Goal: Task Accomplishment & Management: Use online tool/utility

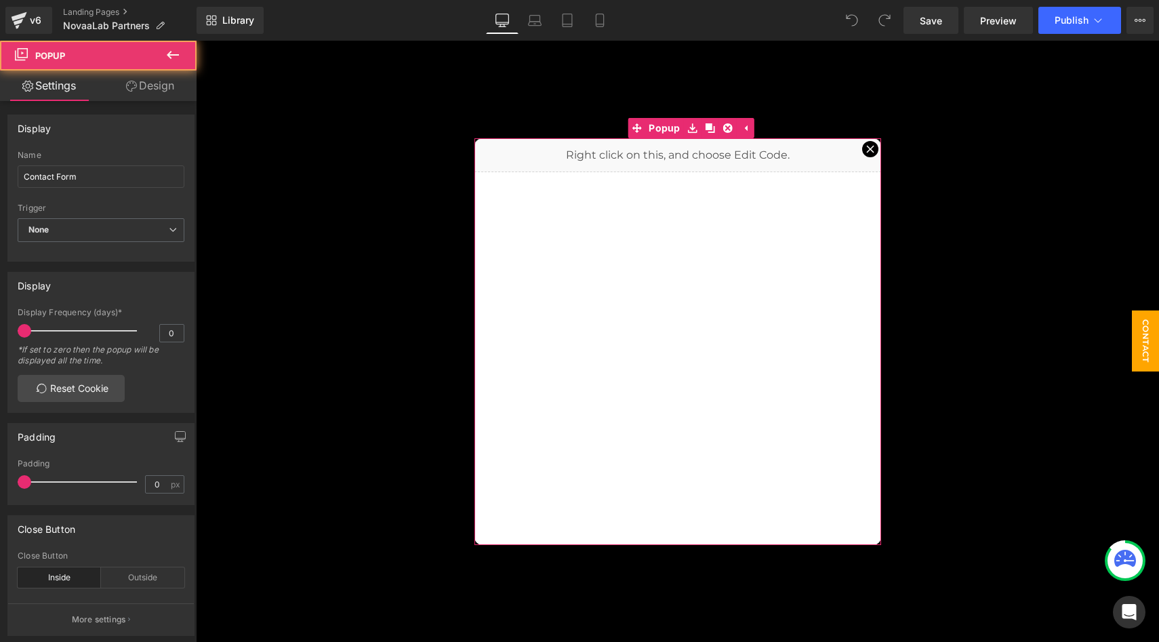
click at [868, 150] on icon at bounding box center [870, 149] width 8 height 8
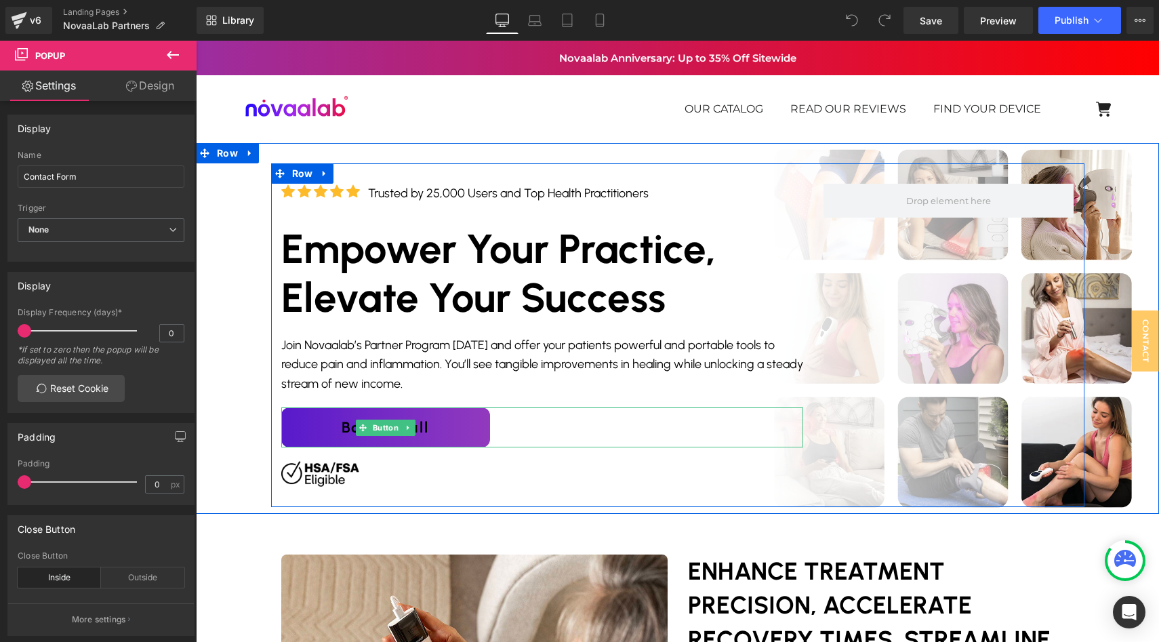
click at [477, 428] on link "Book a call" at bounding box center [385, 427] width 209 height 40
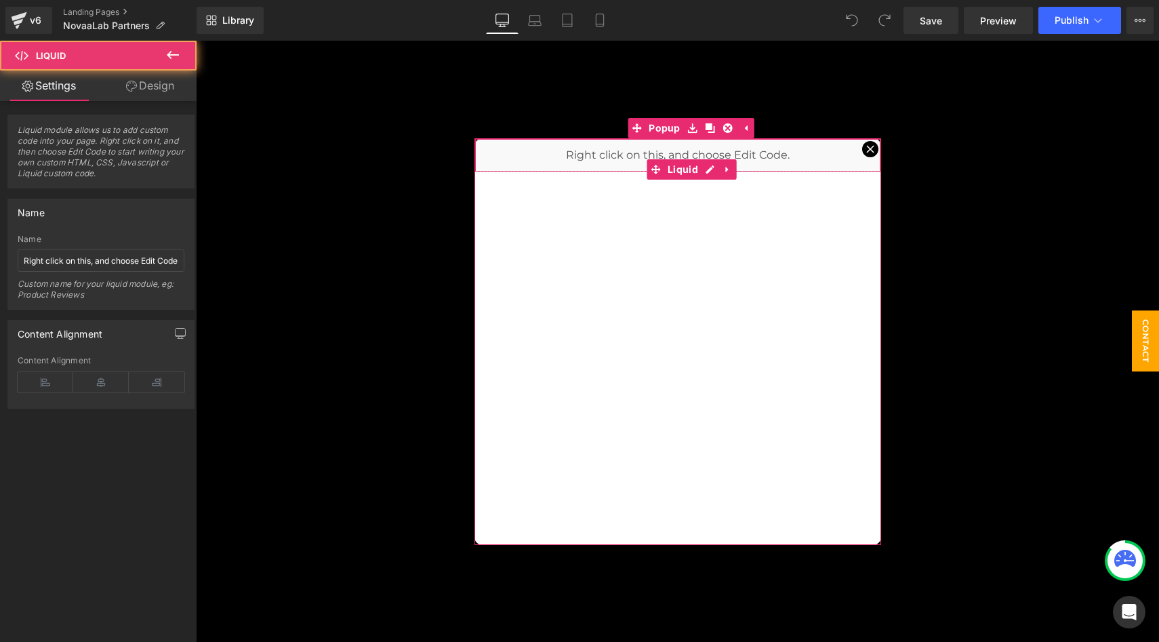
click at [862, 151] on div "Liquid" at bounding box center [678, 155] width 407 height 34
click at [871, 151] on icon at bounding box center [870, 149] width 8 height 8
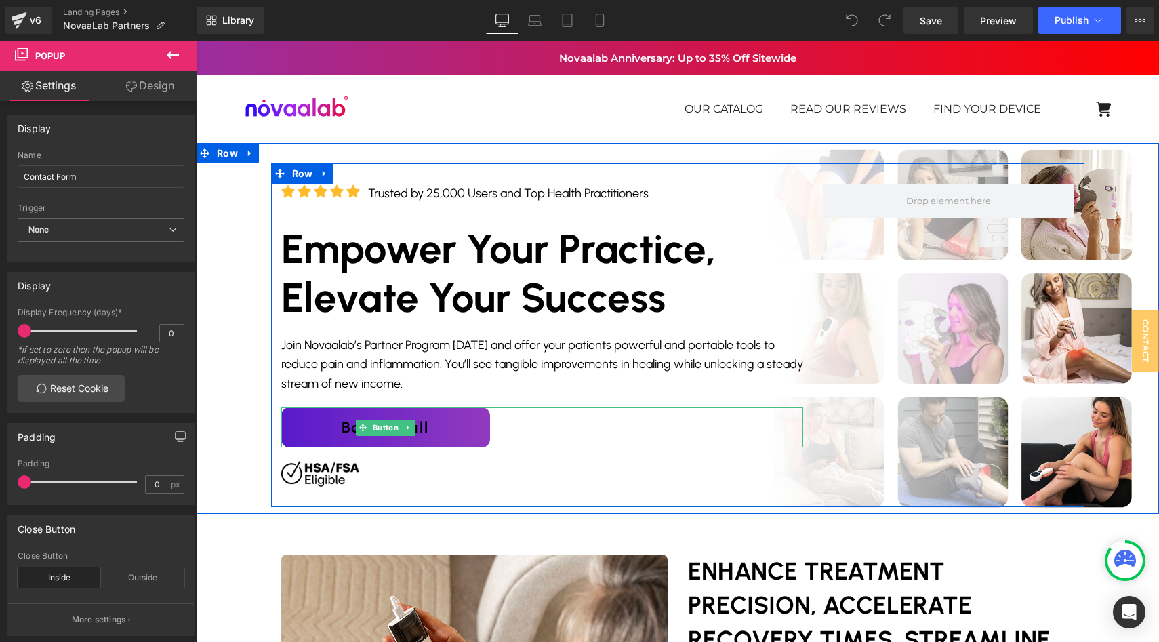
click at [295, 413] on link "Book a call" at bounding box center [385, 427] width 209 height 40
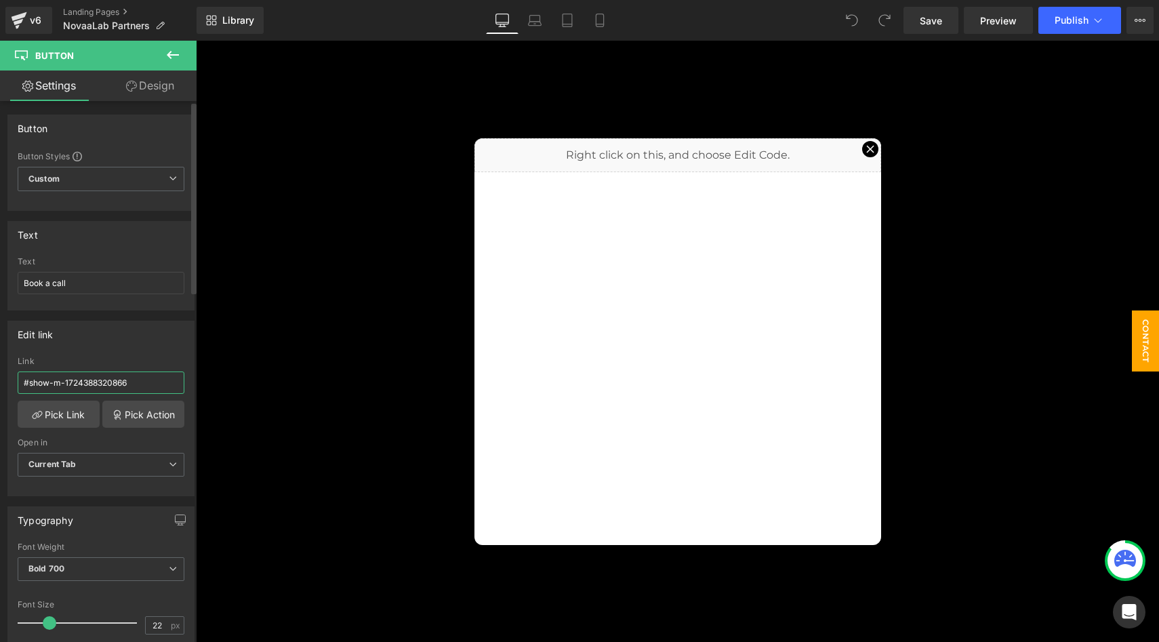
click at [130, 384] on input "#show-m-1724388320866" at bounding box center [101, 383] width 167 height 22
click at [131, 384] on input "#show-m-1724388320866" at bounding box center [101, 383] width 167 height 22
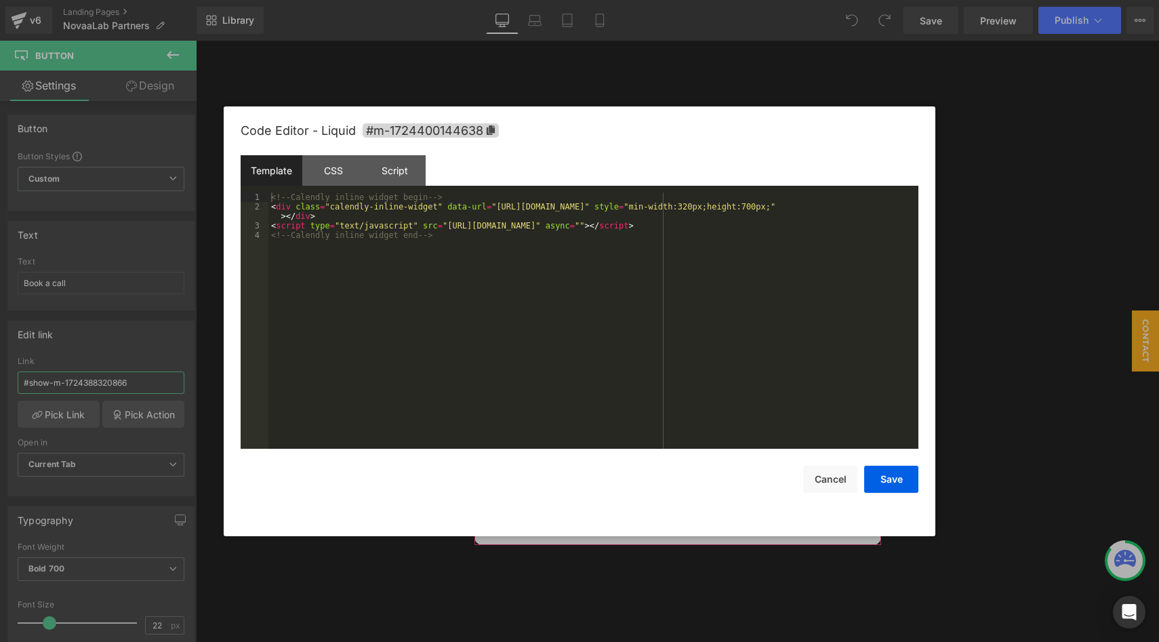
click at [710, 165] on div "Liquid" at bounding box center [678, 155] width 407 height 34
click at [0, 0] on div "<!-- Calendly inline widget begin --> < div class = "calendly-inline-widget" da…" at bounding box center [0, 0] width 0 height 0
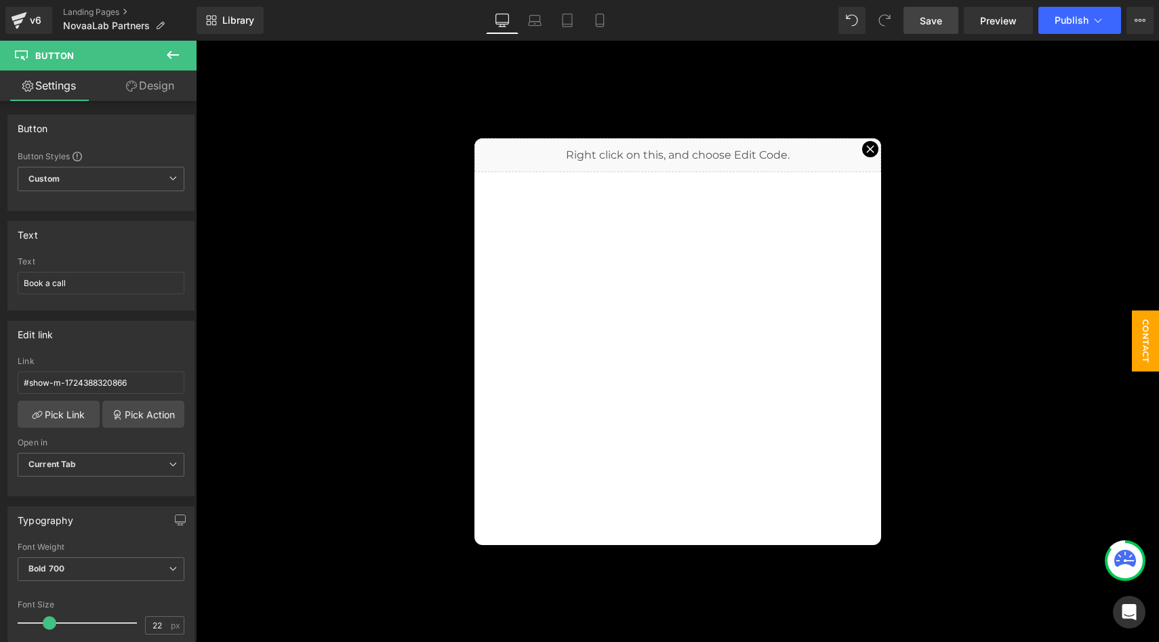
click at [936, 22] on span "Save" at bounding box center [931, 21] width 22 height 14
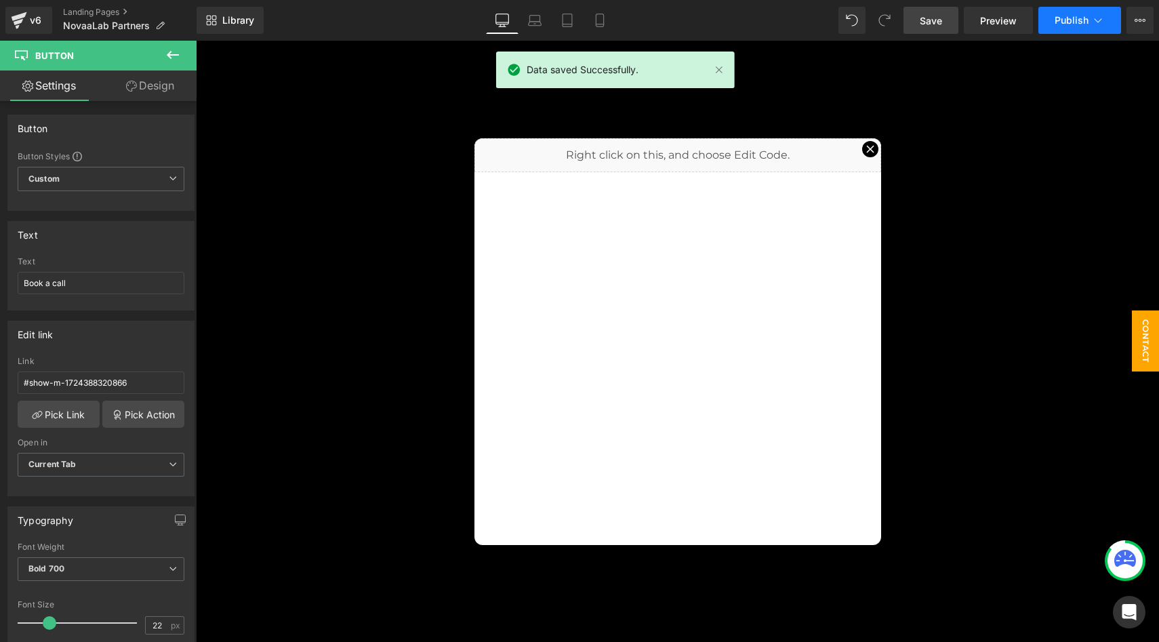
click at [1059, 21] on span "Publish" at bounding box center [1072, 20] width 34 height 11
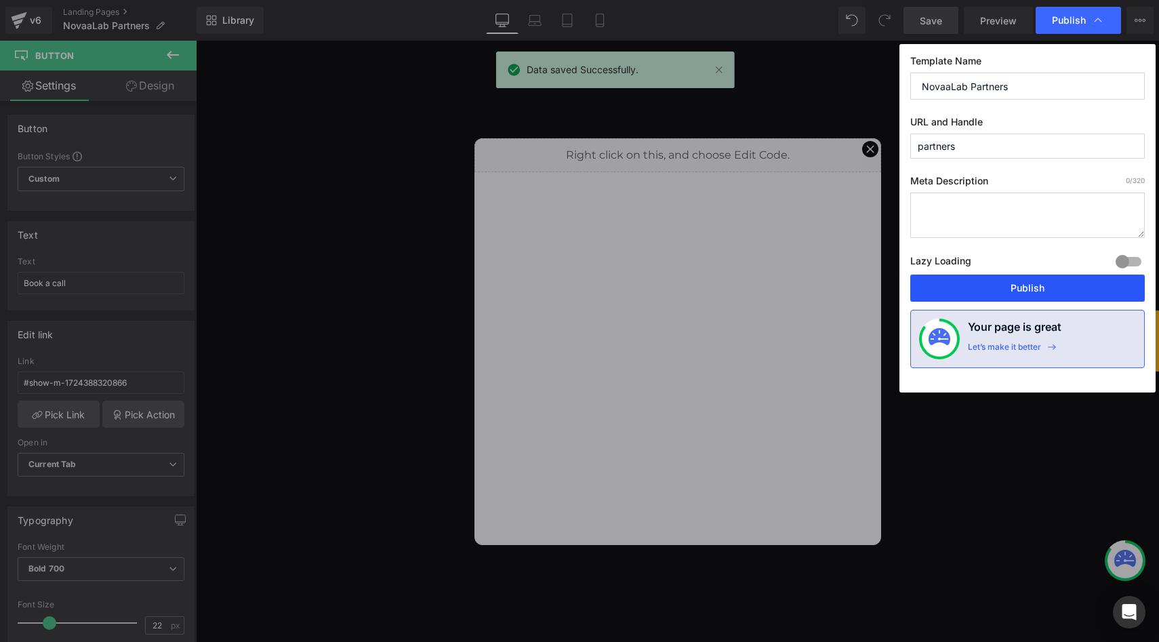
click at [0, 0] on button "Publish" at bounding box center [0, 0] width 0 height 0
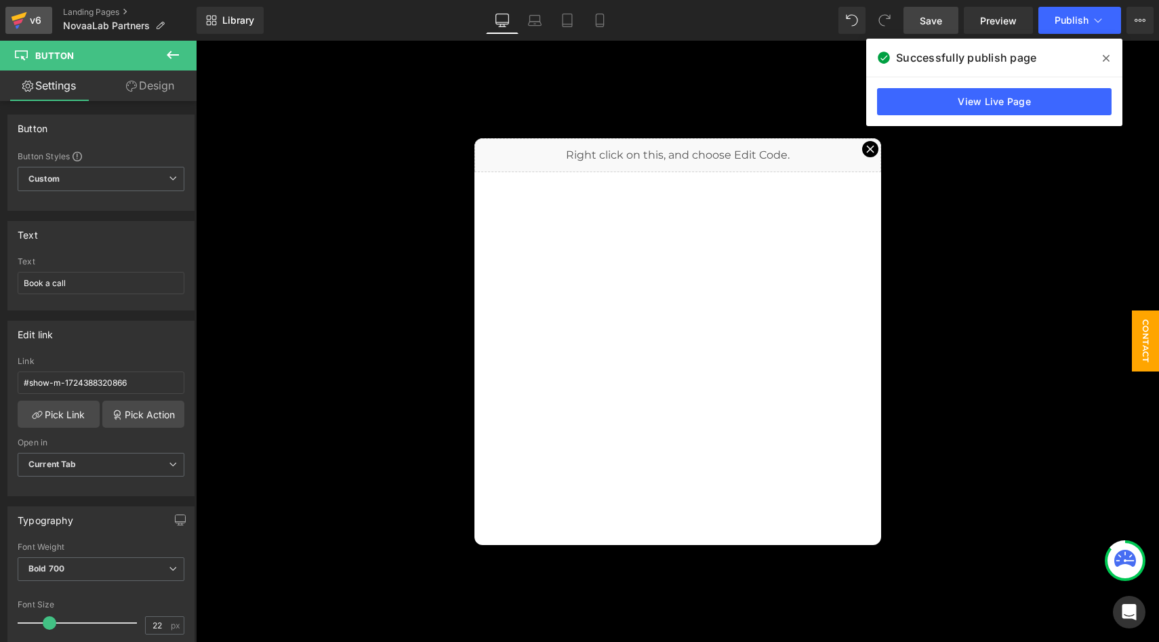
click at [20, 20] on icon at bounding box center [18, 22] width 9 height 6
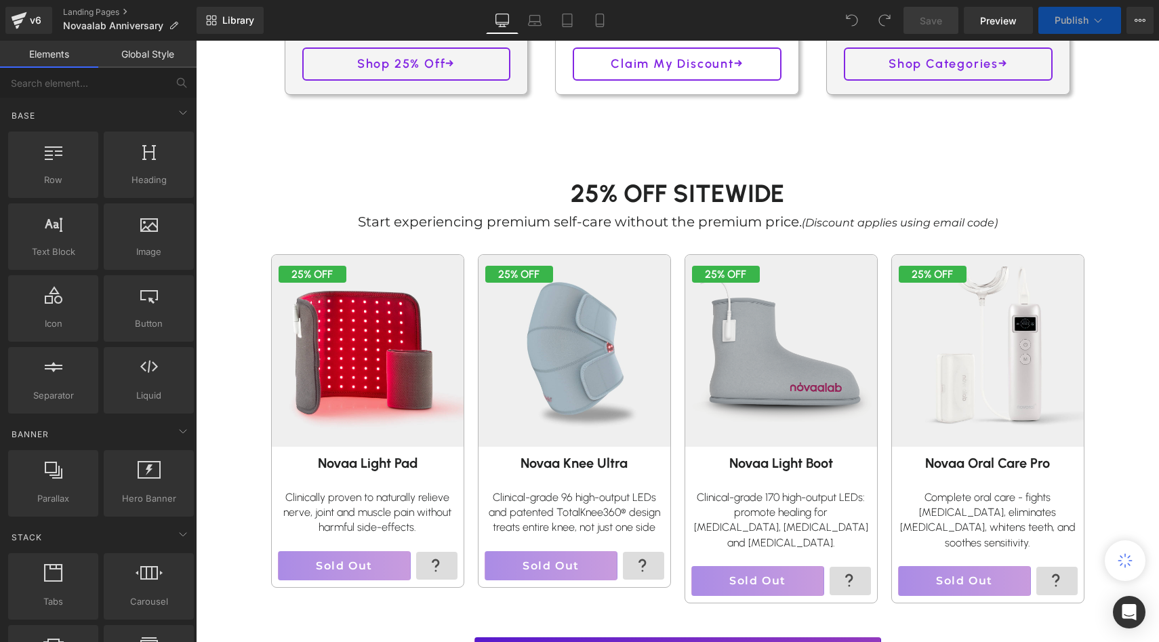
scroll to position [771, 0]
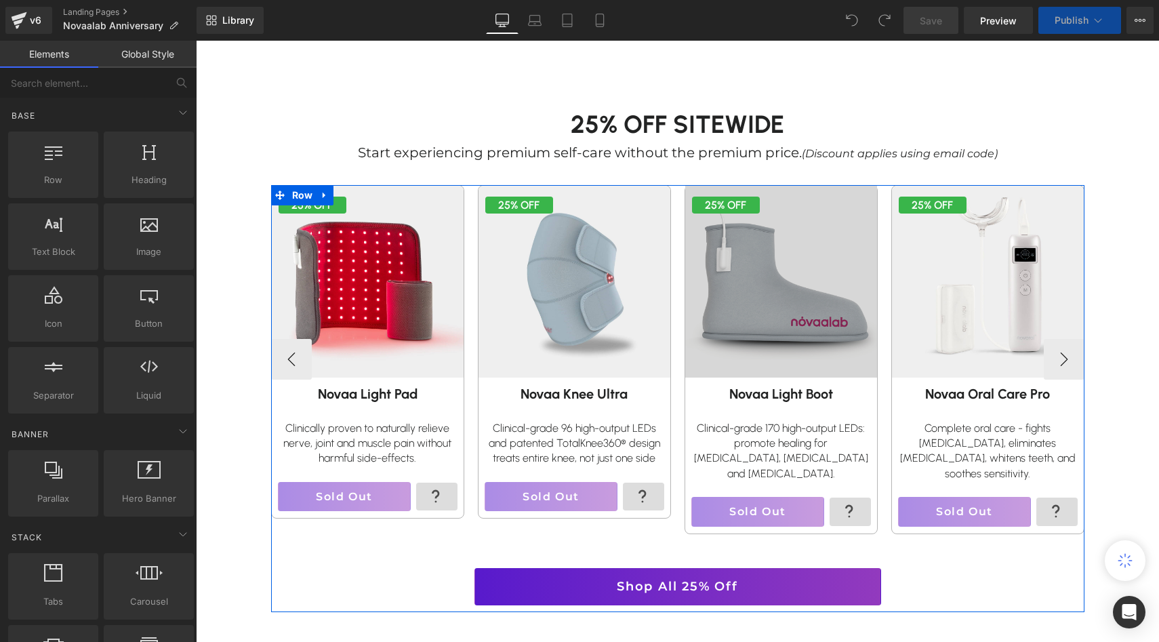
click at [734, 231] on img at bounding box center [780, 281] width 211 height 211
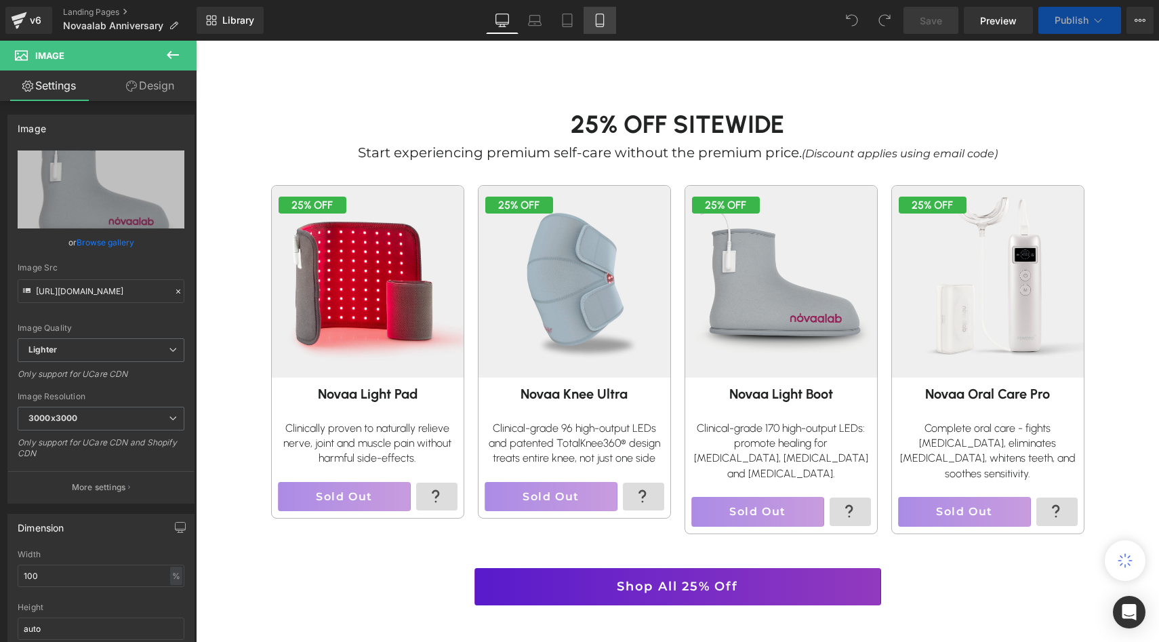
click at [594, 18] on icon at bounding box center [600, 21] width 14 height 14
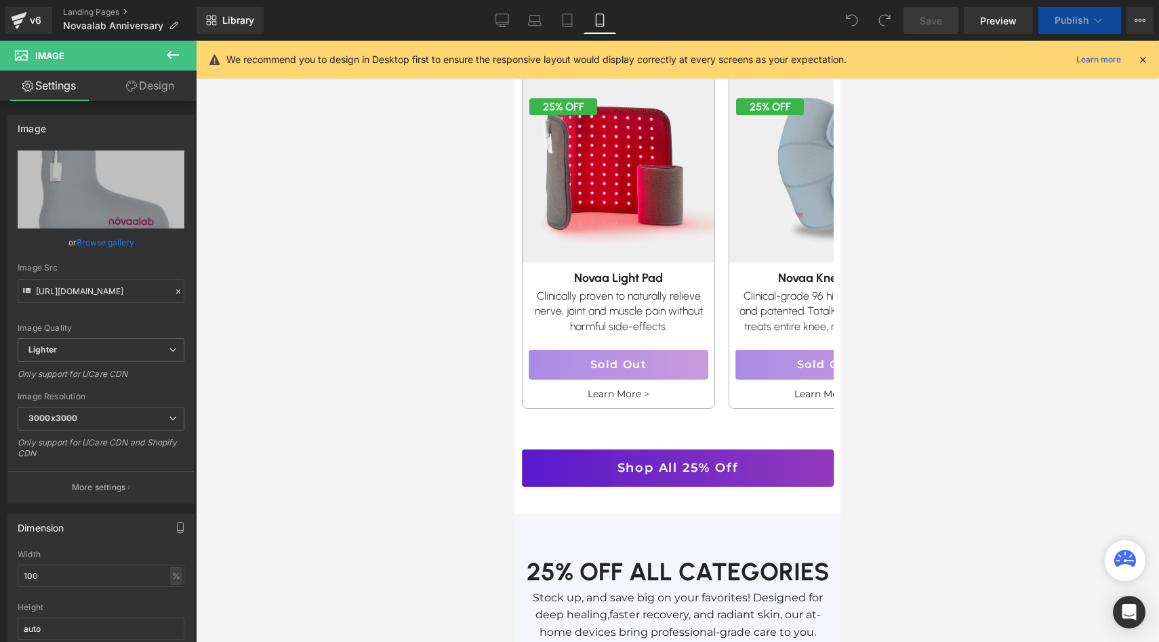
scroll to position [588, 0]
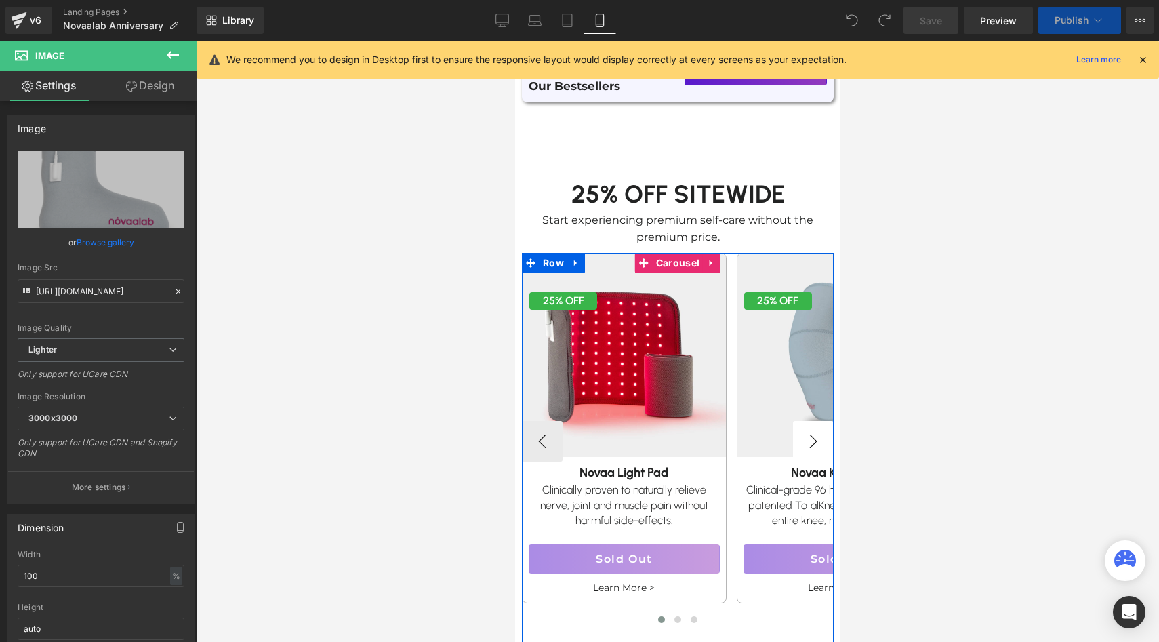
click at [826, 433] on button "›" at bounding box center [813, 441] width 41 height 41
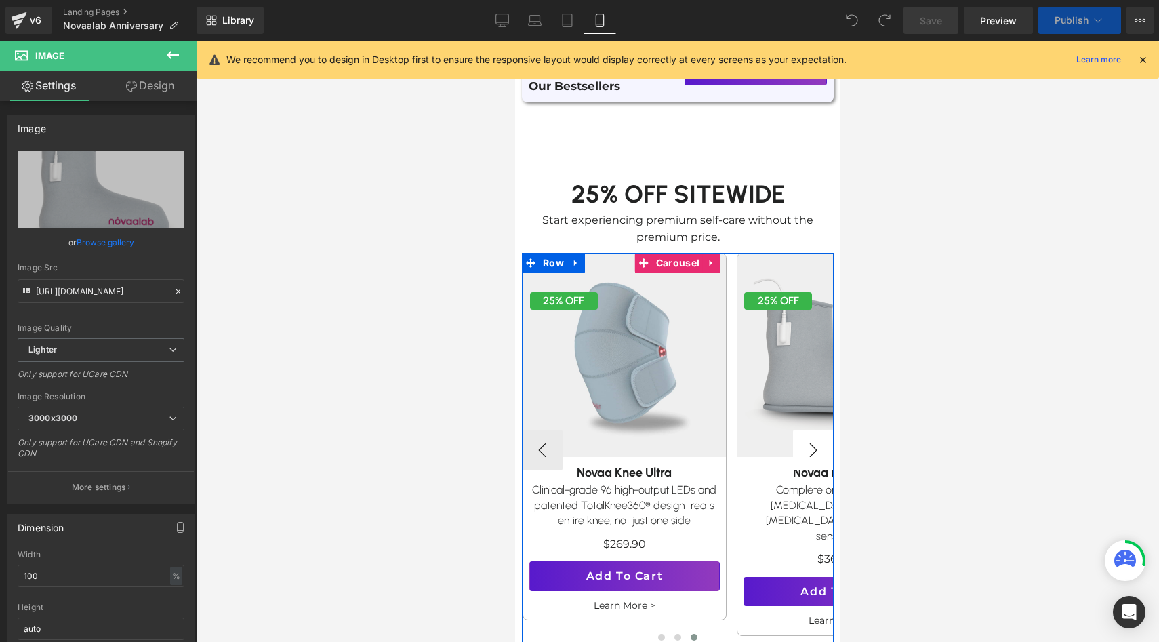
click at [826, 433] on button "›" at bounding box center [813, 450] width 41 height 41
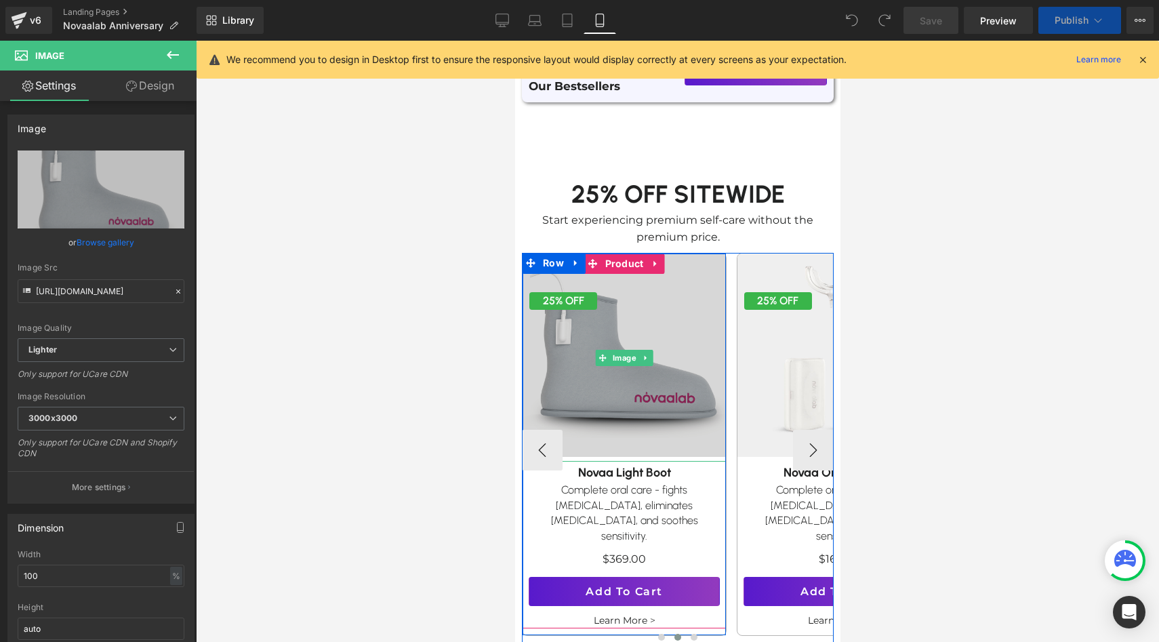
click at [702, 365] on img at bounding box center [624, 355] width 224 height 224
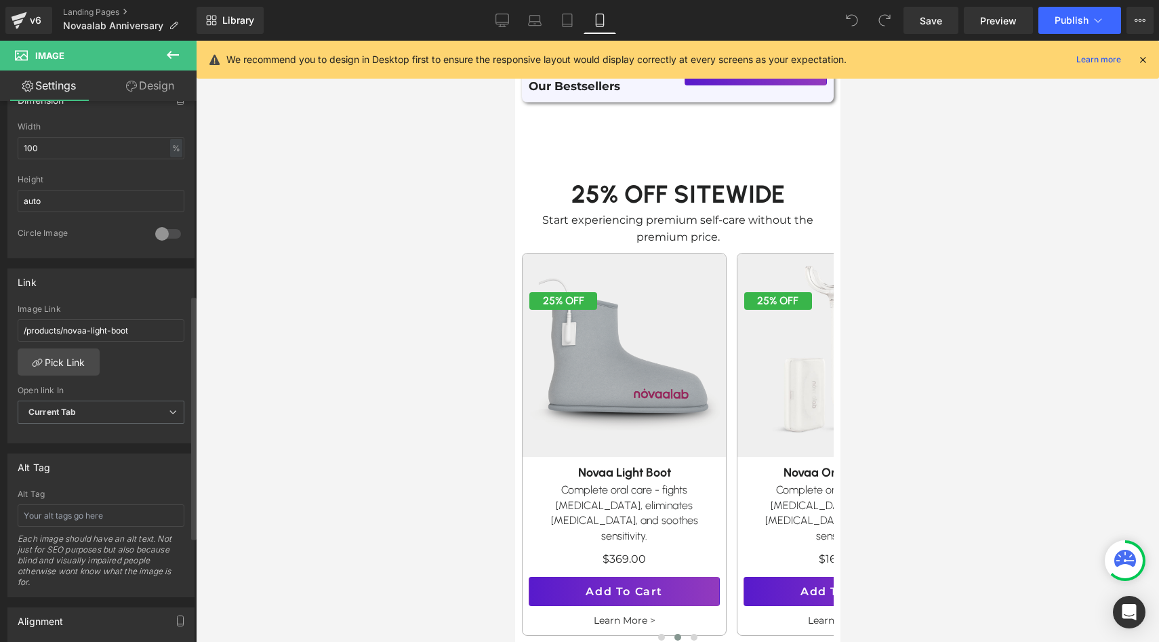
scroll to position [438, 0]
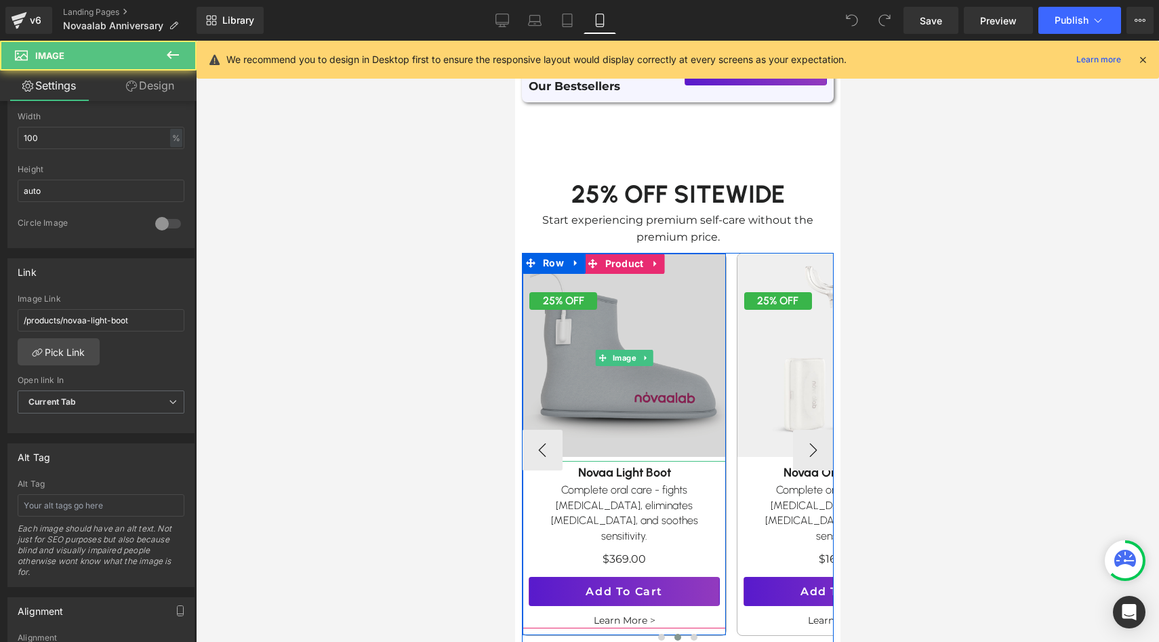
click at [632, 375] on img at bounding box center [624, 355] width 224 height 224
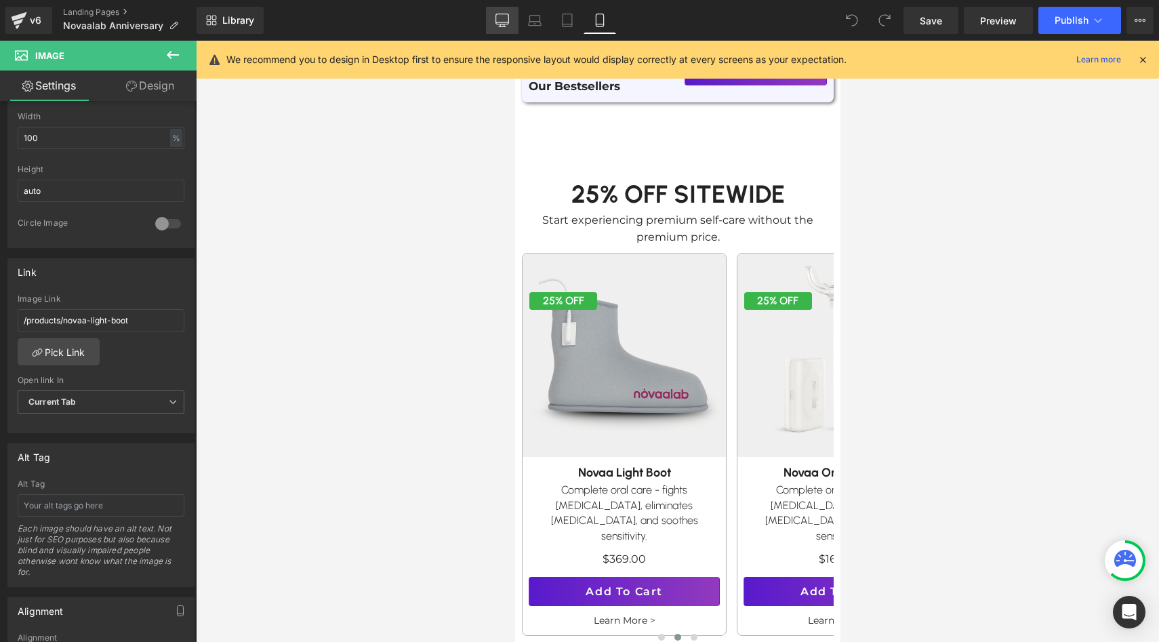
click at [510, 25] on link "Desktop" at bounding box center [502, 20] width 33 height 27
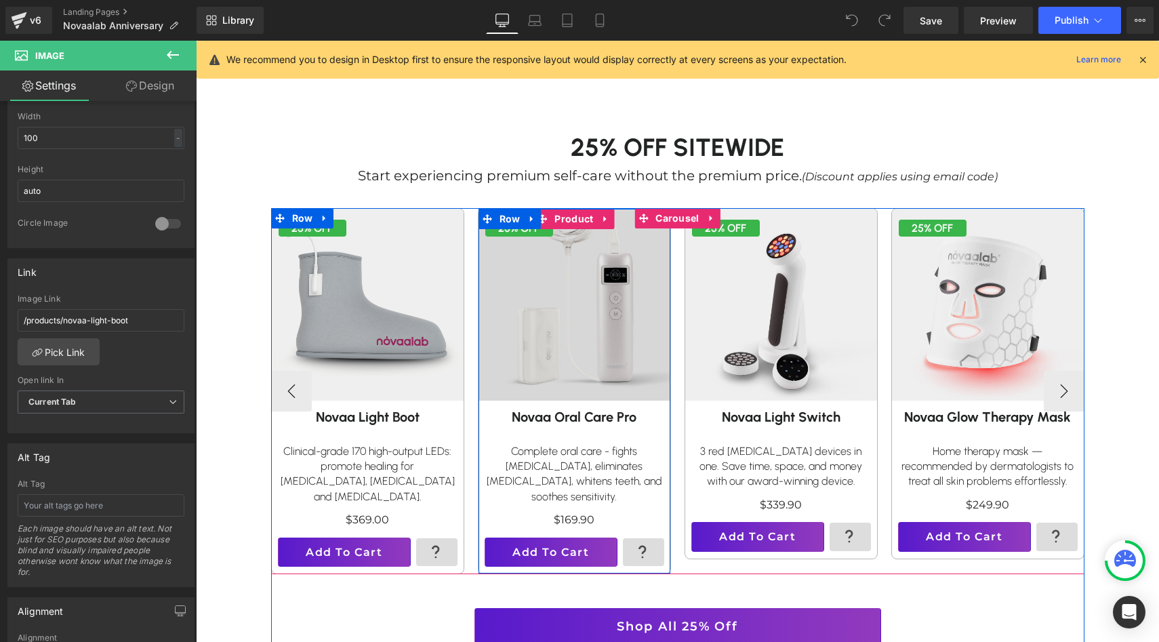
scroll to position [749, 0]
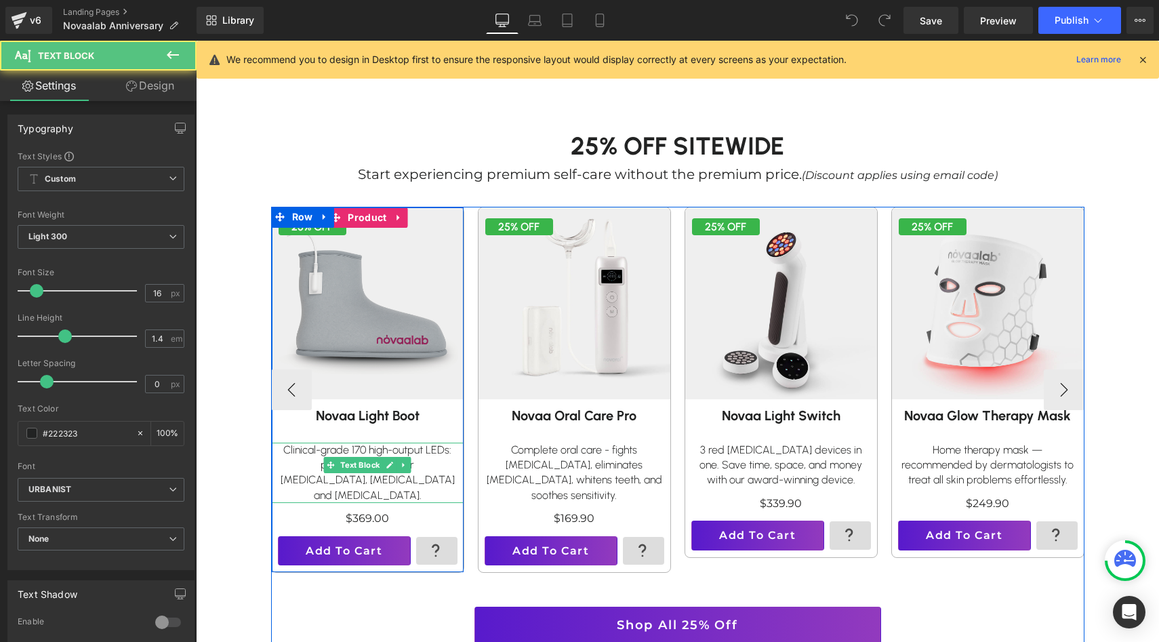
click at [354, 452] on p "Clinical-grade 170 high-output LEDs: promote healing for [MEDICAL_DATA], [MEDIC…" at bounding box center [368, 473] width 178 height 61
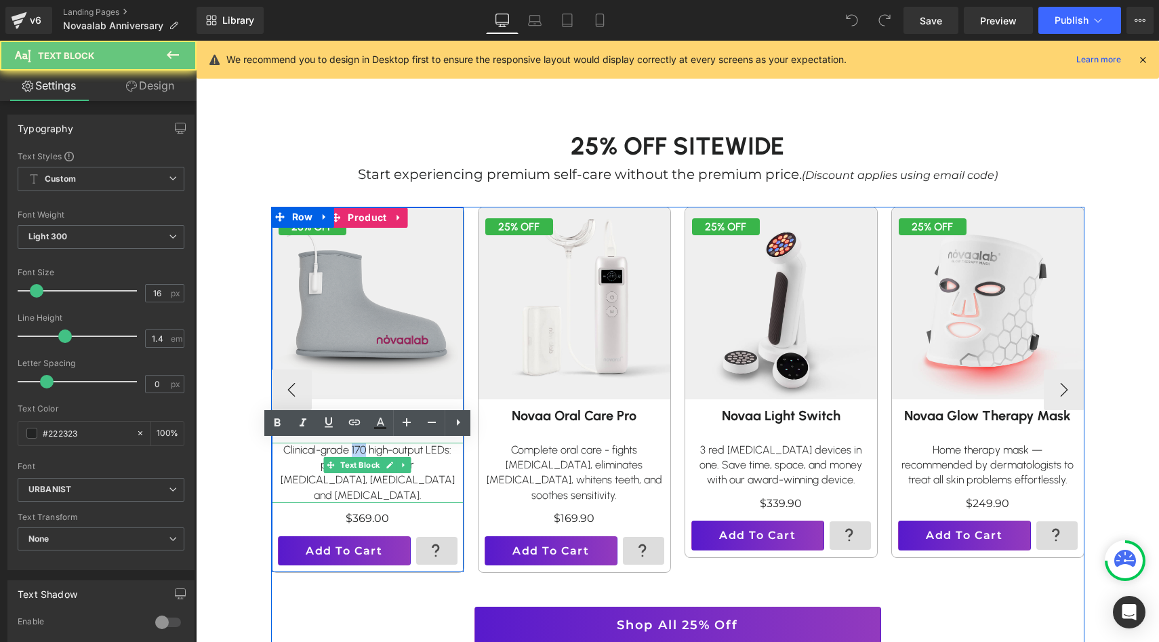
click at [354, 452] on p "Clinical-grade 170 high-output LEDs: promote healing for [MEDICAL_DATA], [MEDIC…" at bounding box center [368, 473] width 178 height 61
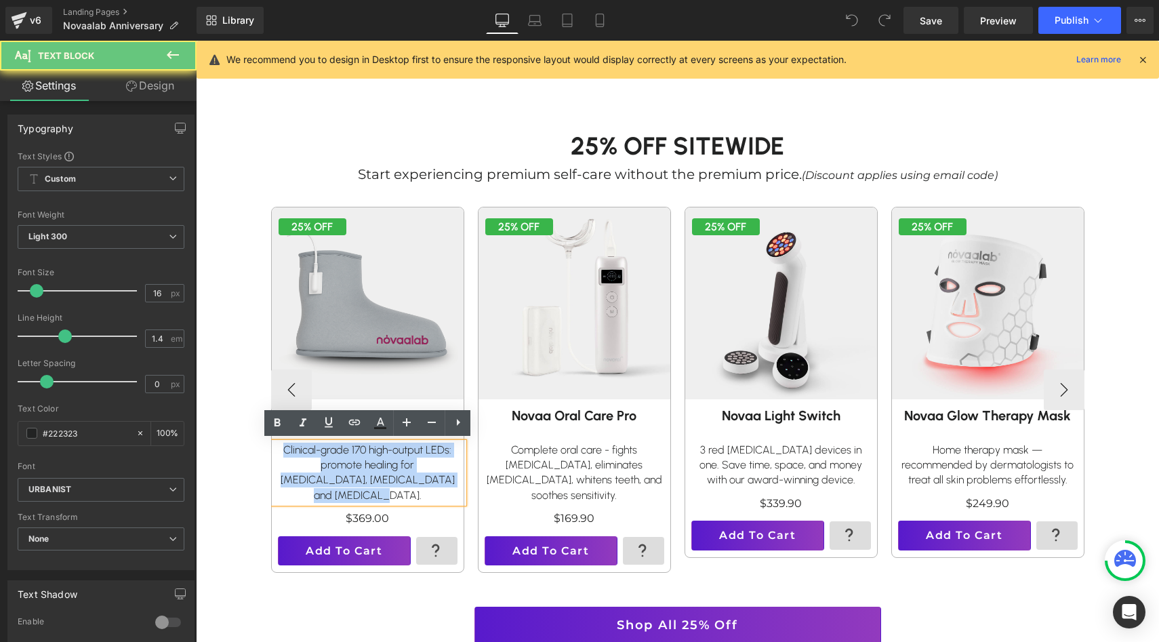
click at [354, 452] on p "Clinical-grade 170 high-output LEDs: promote healing for [MEDICAL_DATA], [MEDIC…" at bounding box center [368, 473] width 178 height 61
copy p "Clinical-grade 170 high-output LEDs: promote healing for [MEDICAL_DATA], [MEDIC…"
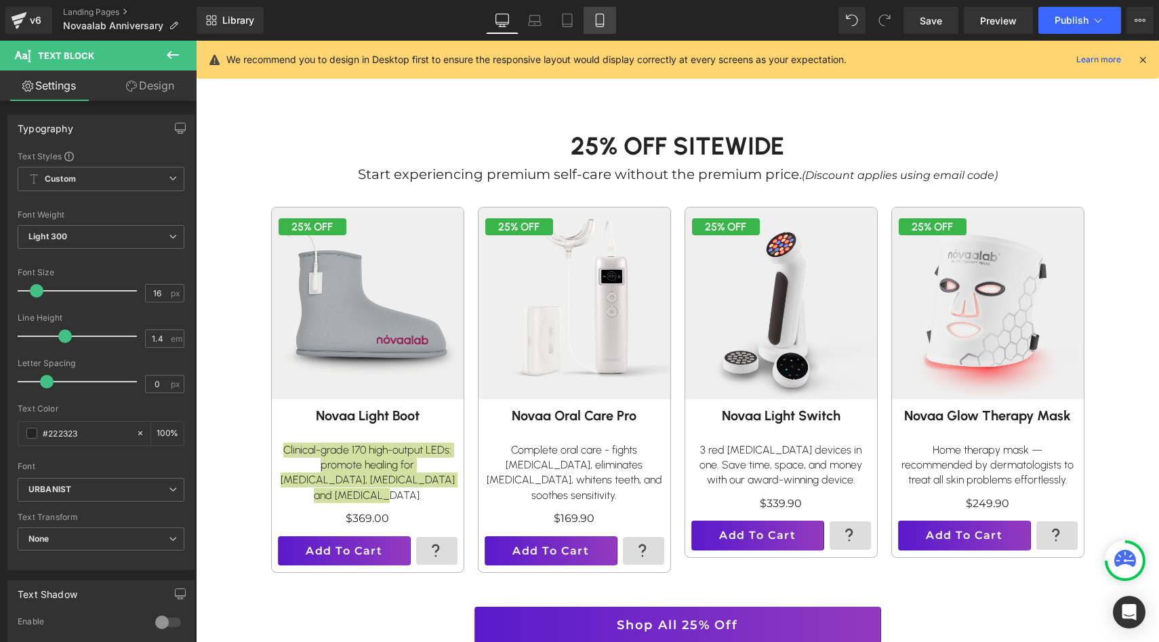
click at [600, 16] on icon at bounding box center [600, 21] width 14 height 14
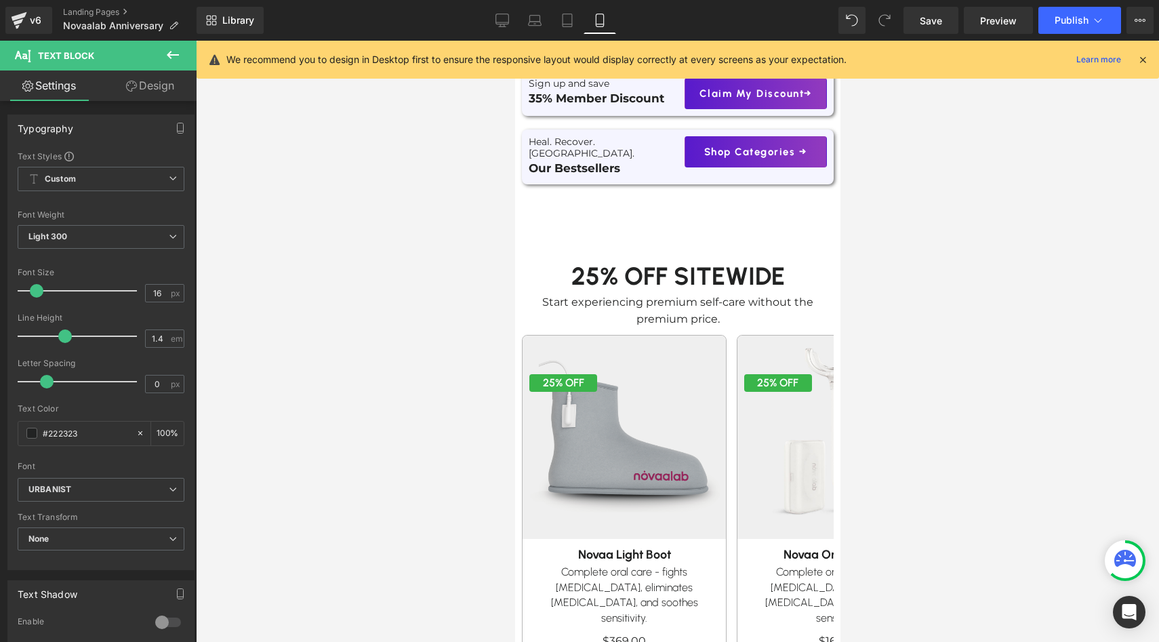
scroll to position [555, 0]
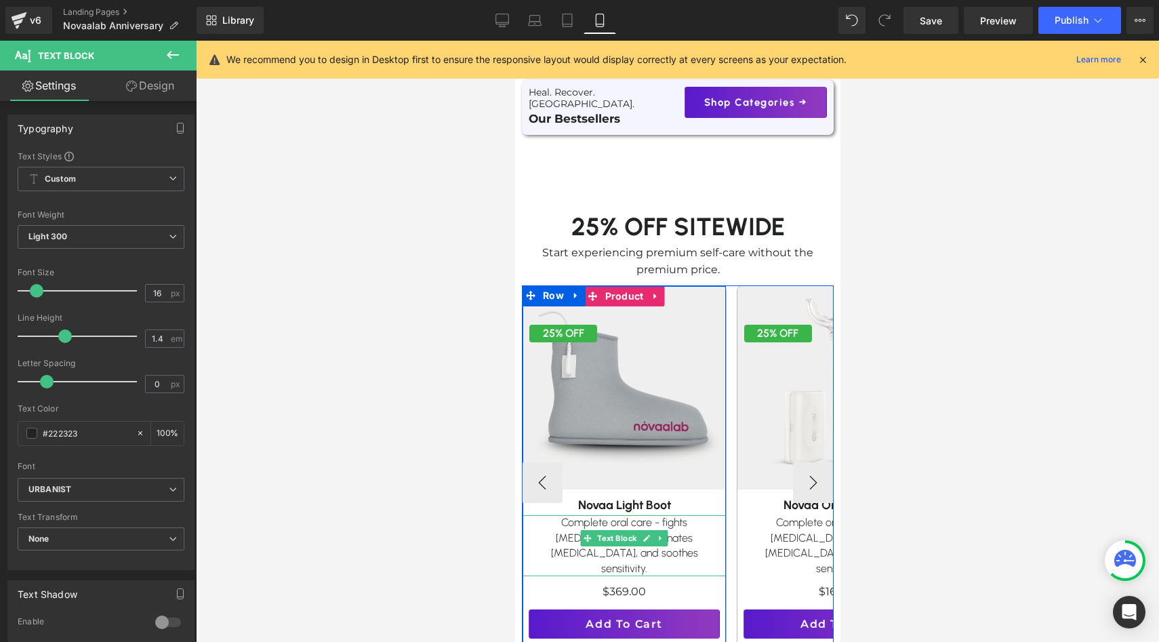
click at [583, 518] on p "Complete oral care - fights [MEDICAL_DATA], eliminates [MEDICAL_DATA], and soot…" at bounding box center [623, 545] width 193 height 61
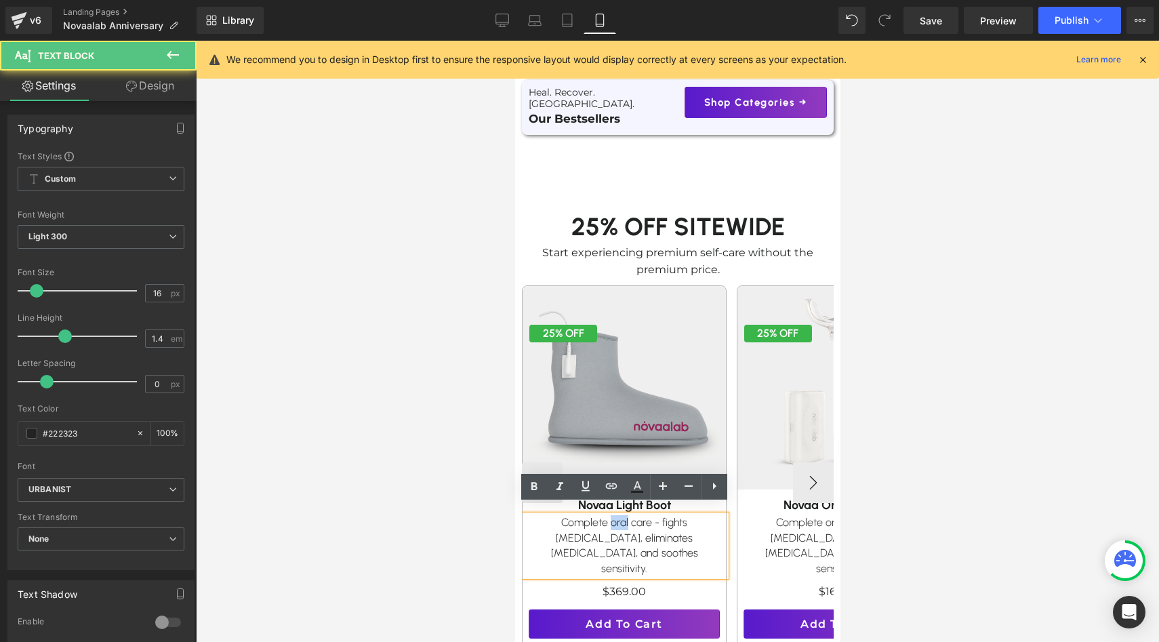
click at [583, 518] on p "Complete oral care - fights [MEDICAL_DATA], eliminates [MEDICAL_DATA], and soot…" at bounding box center [623, 545] width 193 height 61
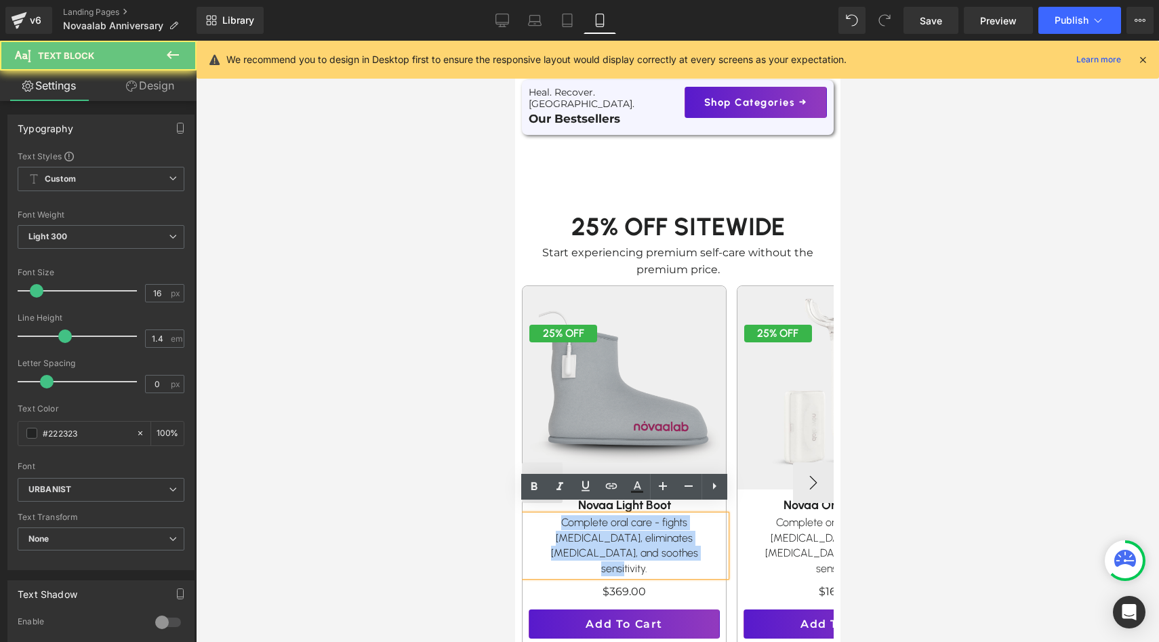
click at [583, 518] on p "Complete oral care - fights [MEDICAL_DATA], eliminates [MEDICAL_DATA], and soot…" at bounding box center [623, 545] width 193 height 61
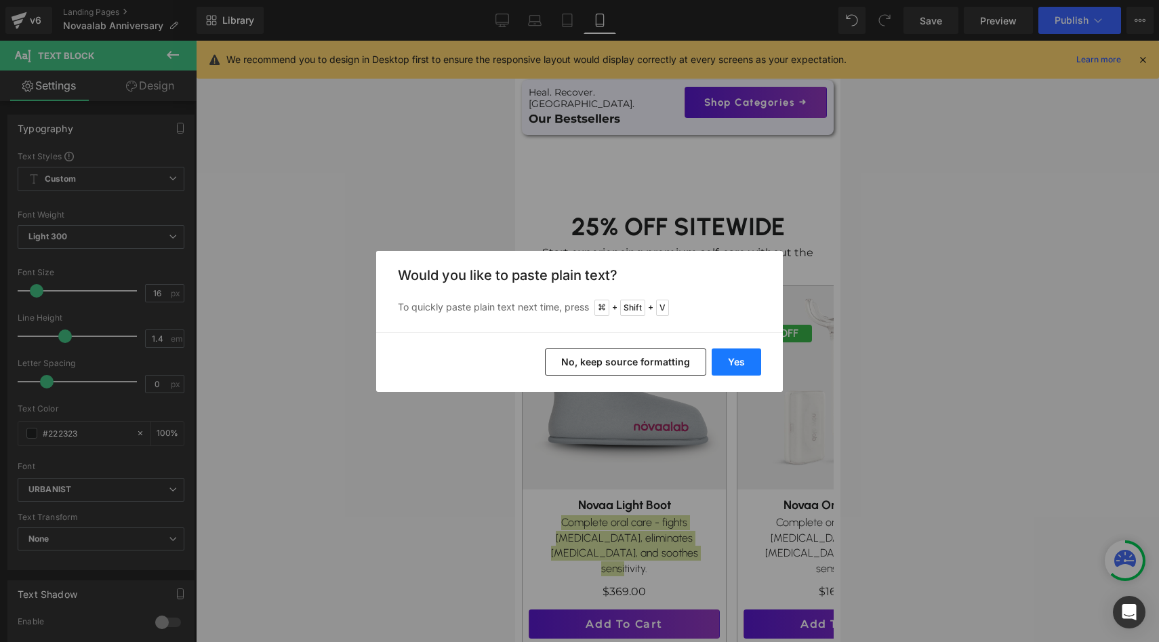
click at [749, 369] on button "Yes" at bounding box center [736, 361] width 49 height 27
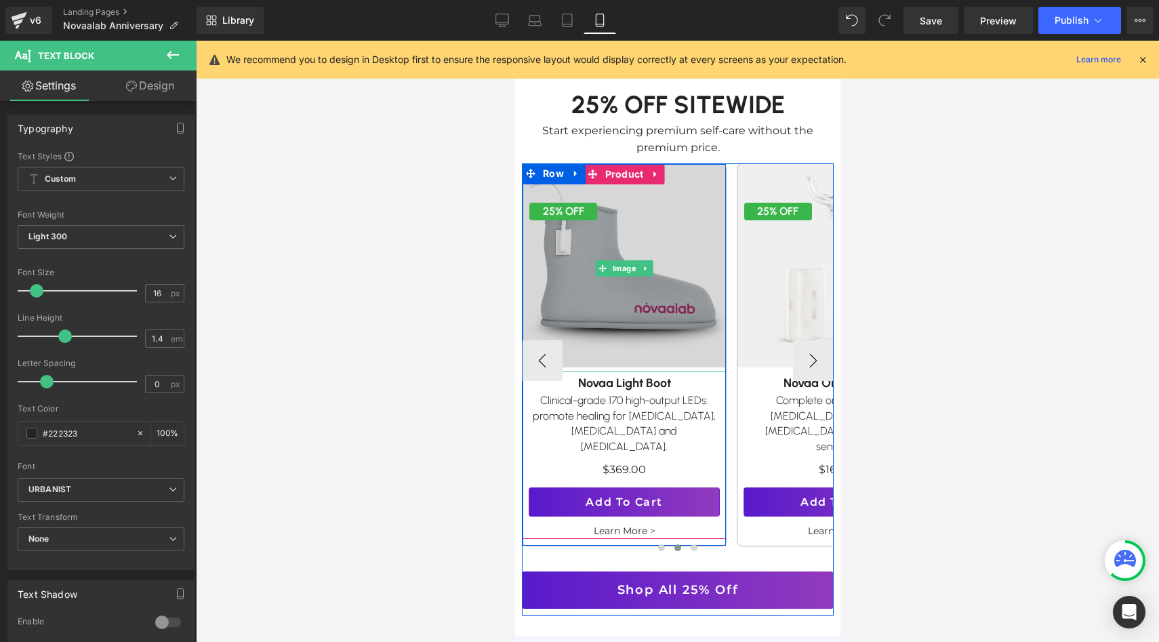
scroll to position [729, 0]
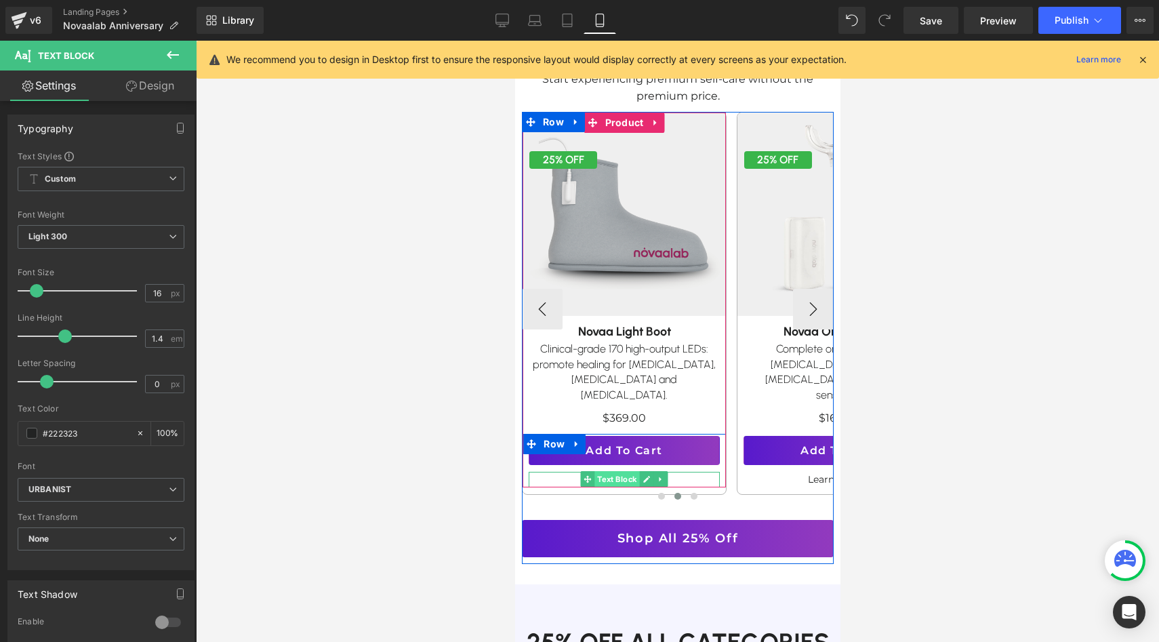
click at [638, 471] on span "Text Block" at bounding box center [617, 479] width 45 height 16
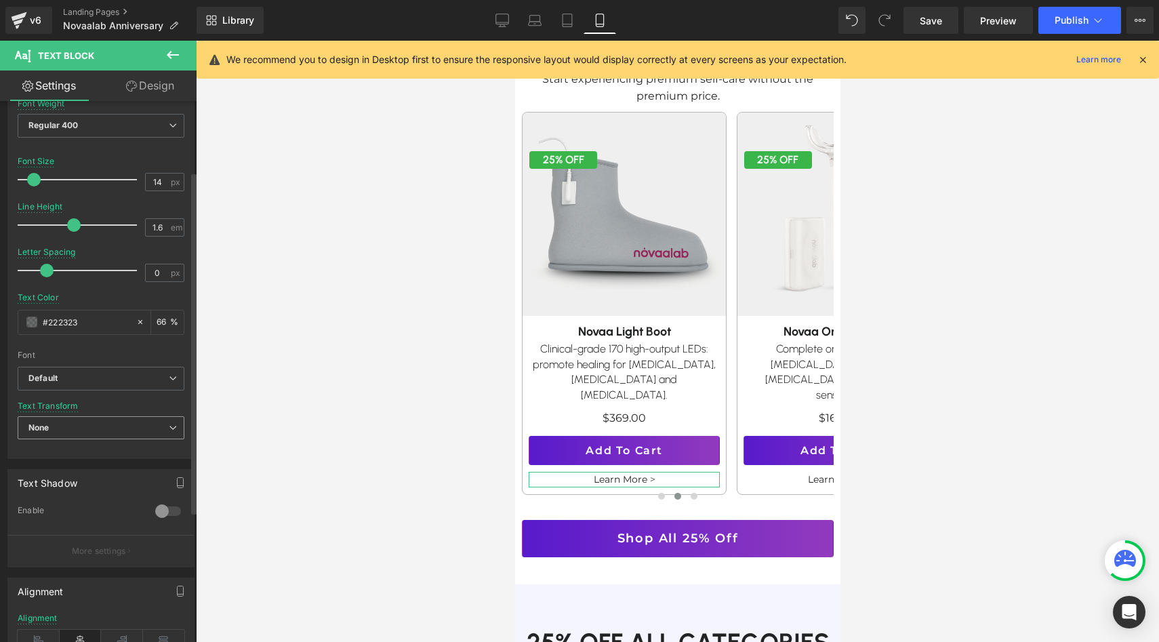
scroll to position [317, 0]
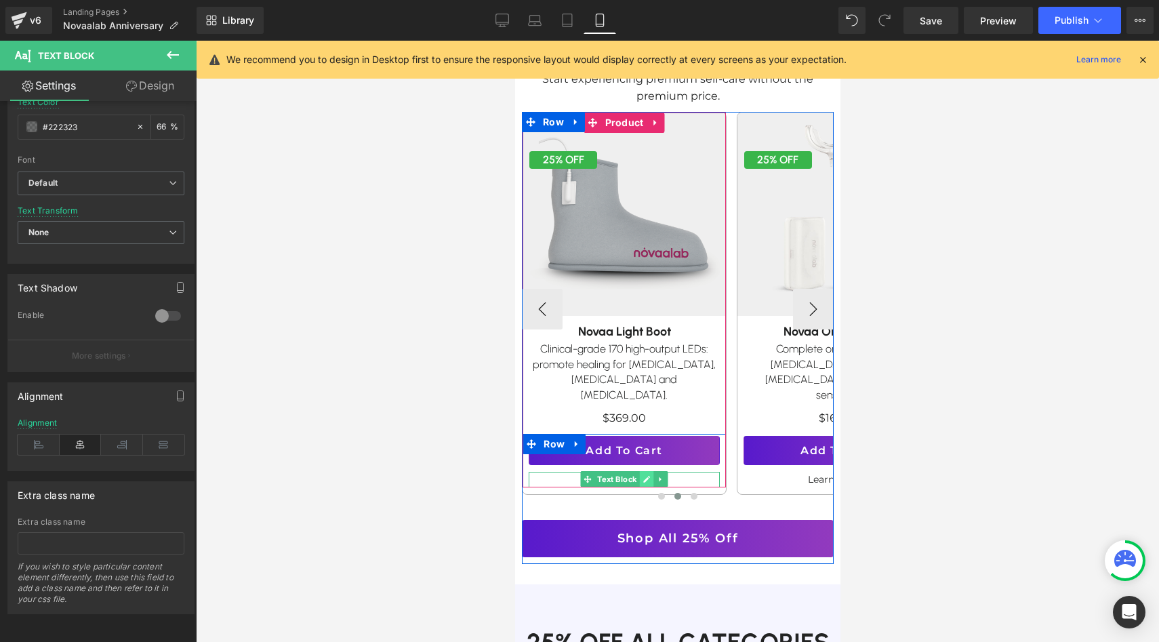
click at [641, 471] on link at bounding box center [646, 479] width 14 height 16
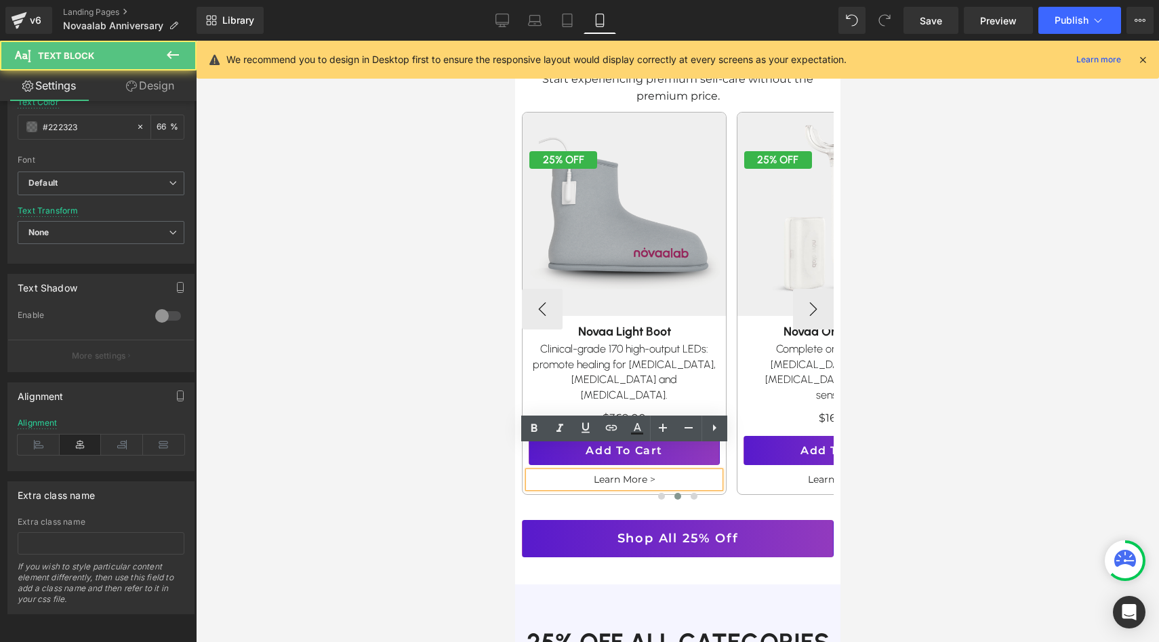
click at [641, 473] on link "Learn More >" at bounding box center [624, 479] width 62 height 12
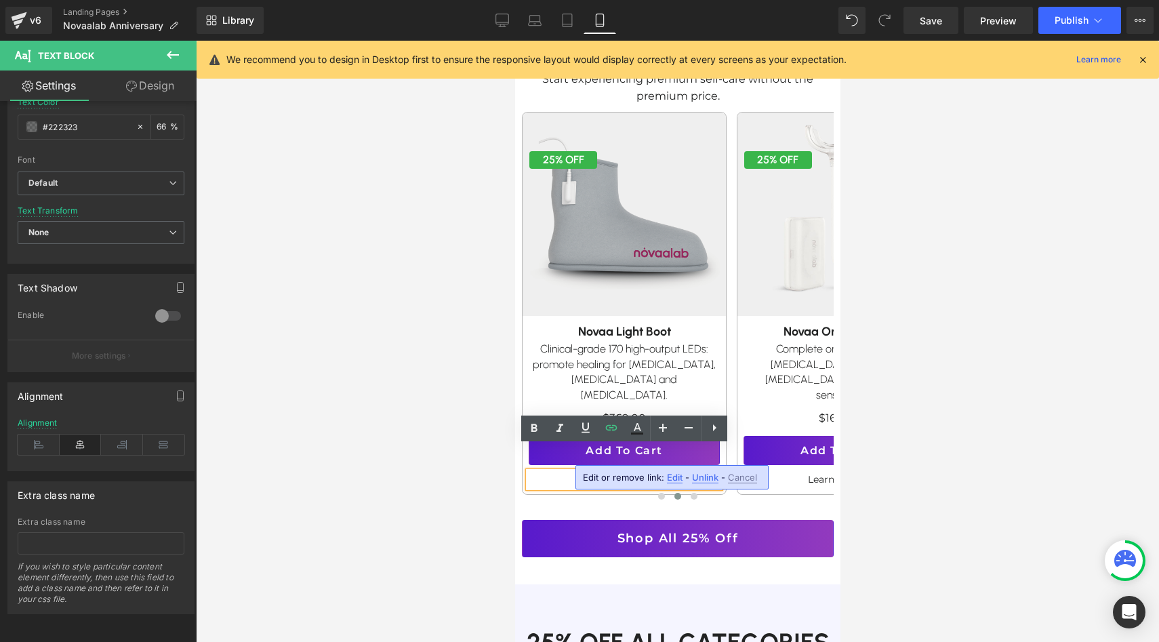
click at [678, 475] on span "Edit" at bounding box center [675, 478] width 16 height 12
drag, startPoint x: 618, startPoint y: 490, endPoint x: 667, endPoint y: 490, distance: 48.8
click at [667, 490] on div "[URL][DOMAIN_NAME]" at bounding box center [583, 482] width 271 height 34
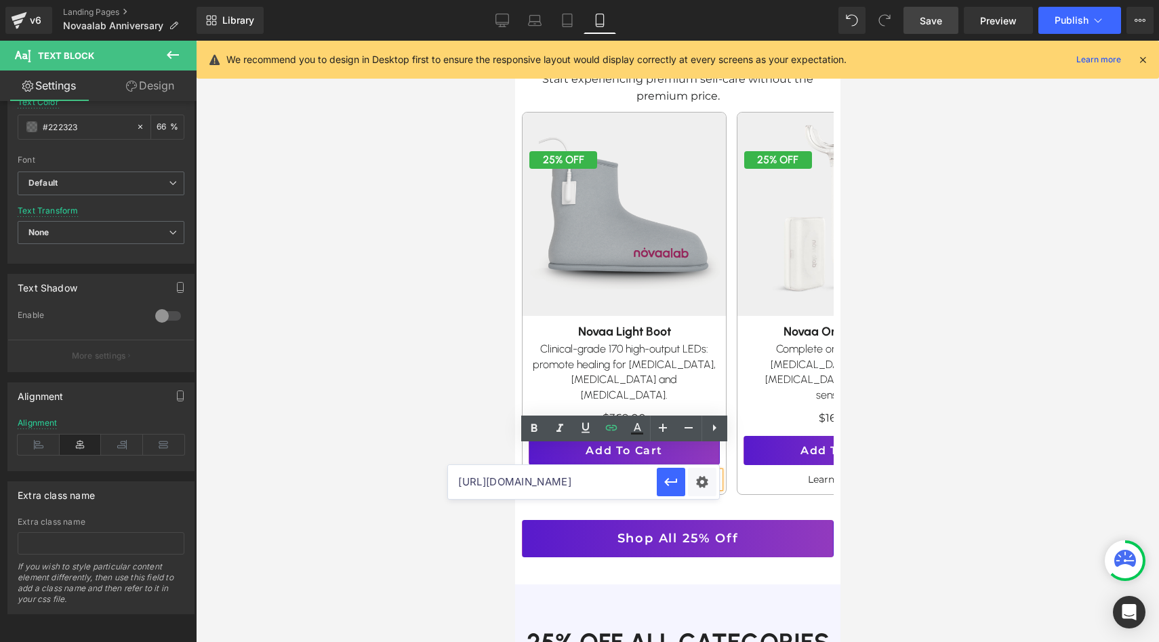
click at [919, 18] on link "Save" at bounding box center [931, 20] width 55 height 27
click at [1073, 15] on span "Publish" at bounding box center [1072, 20] width 34 height 11
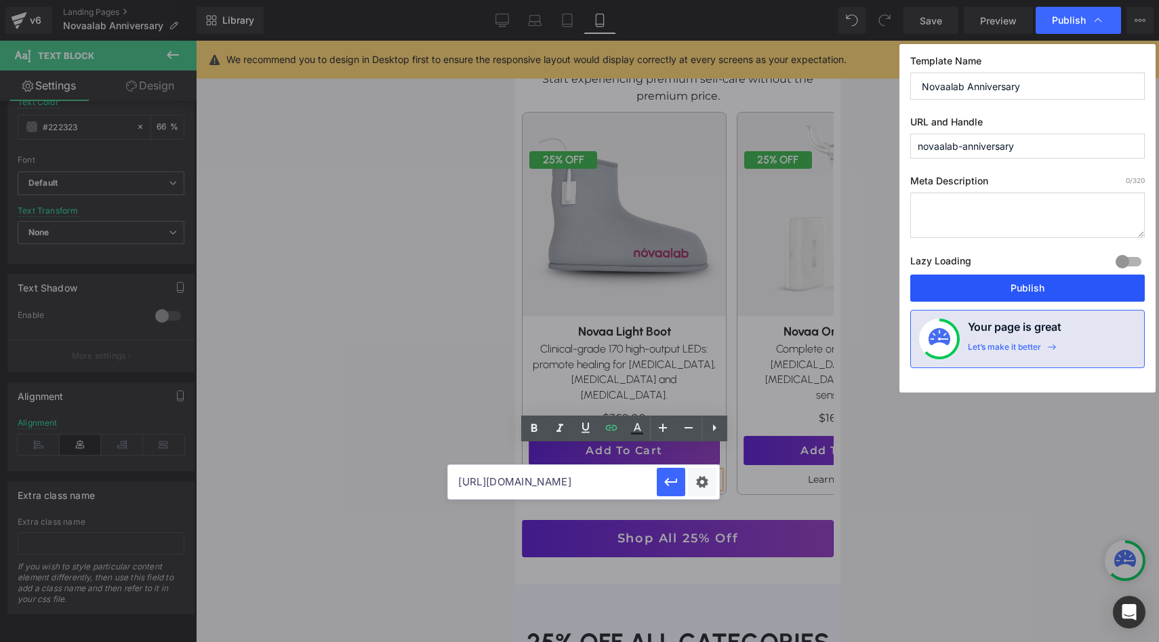
click at [961, 284] on button "Publish" at bounding box center [1028, 288] width 235 height 27
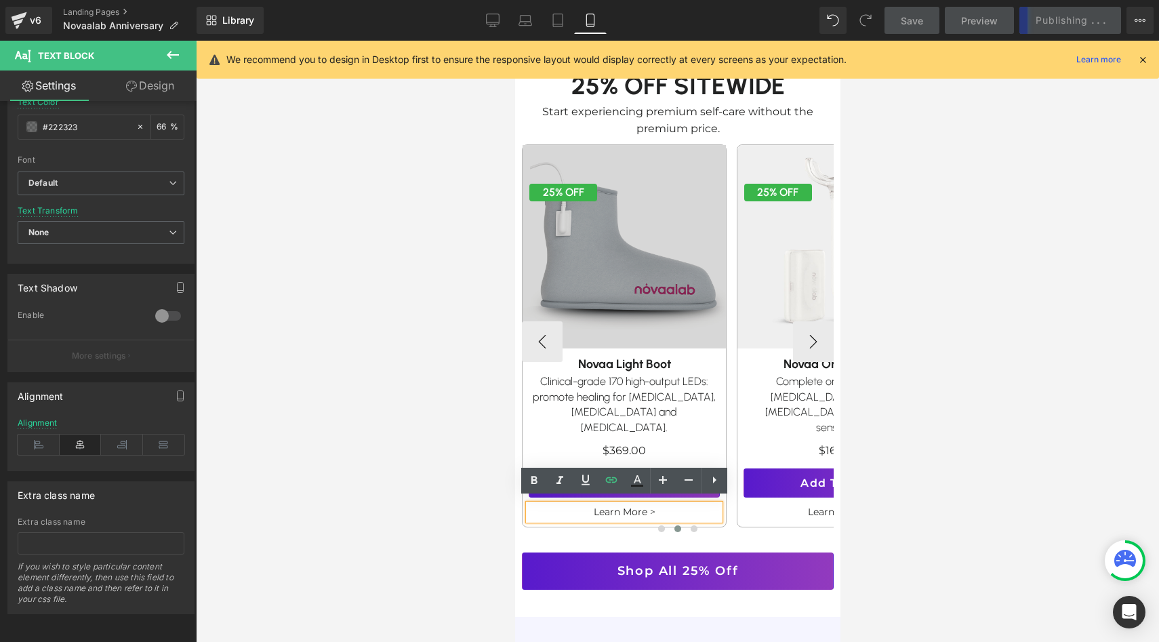
scroll to position [673, 0]
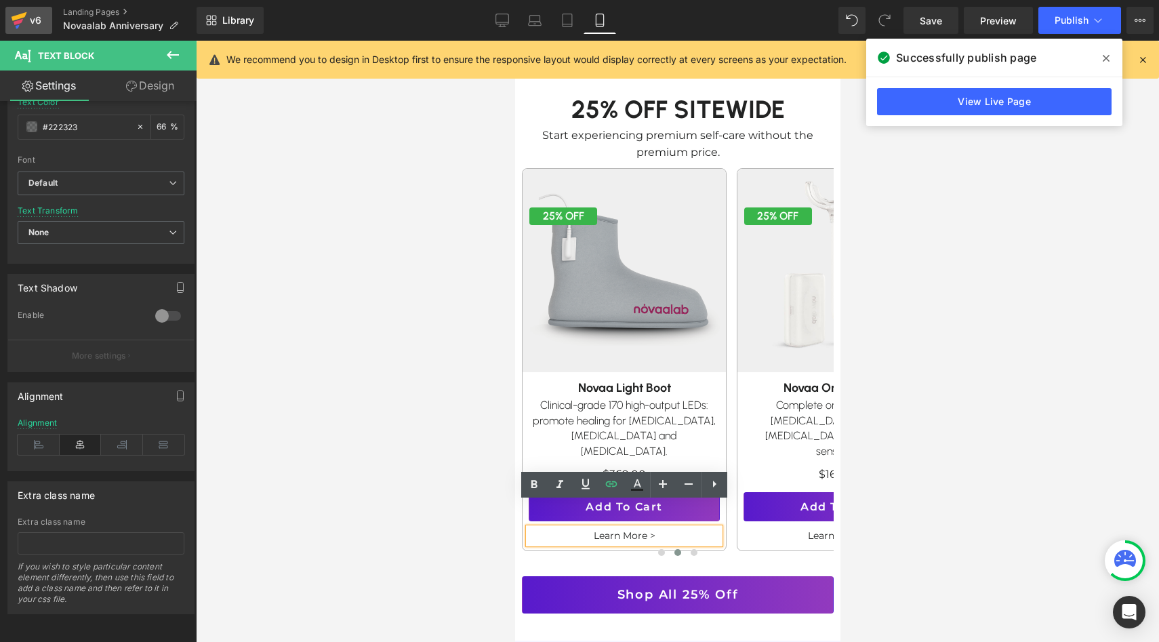
click at [39, 14] on div "v6" at bounding box center [35, 21] width 17 height 18
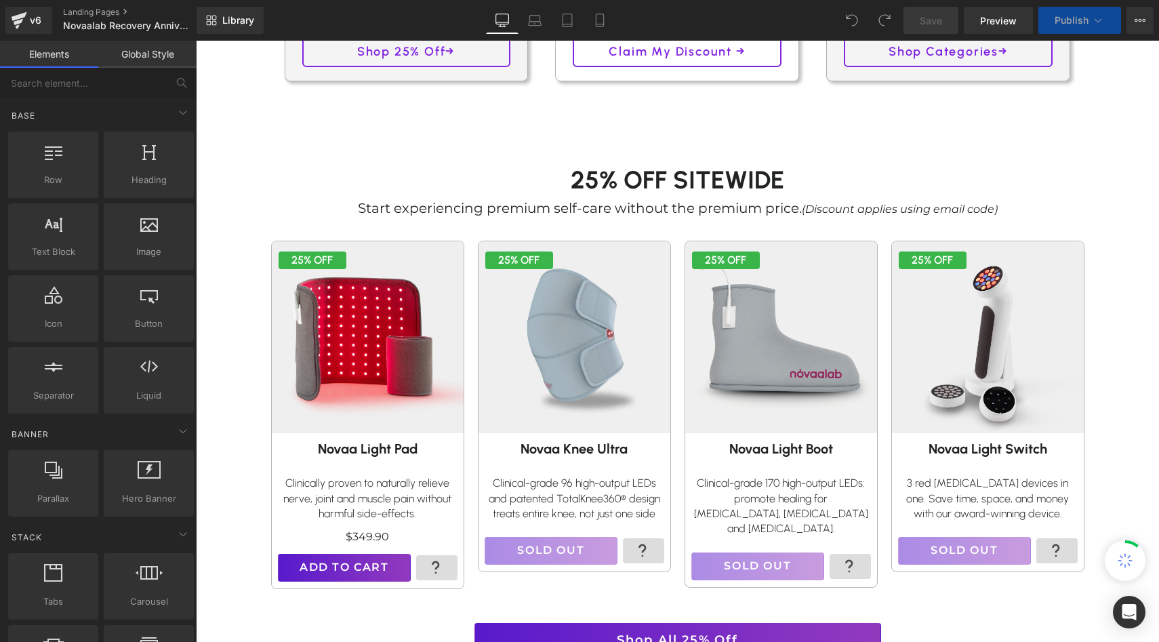
scroll to position [614, 0]
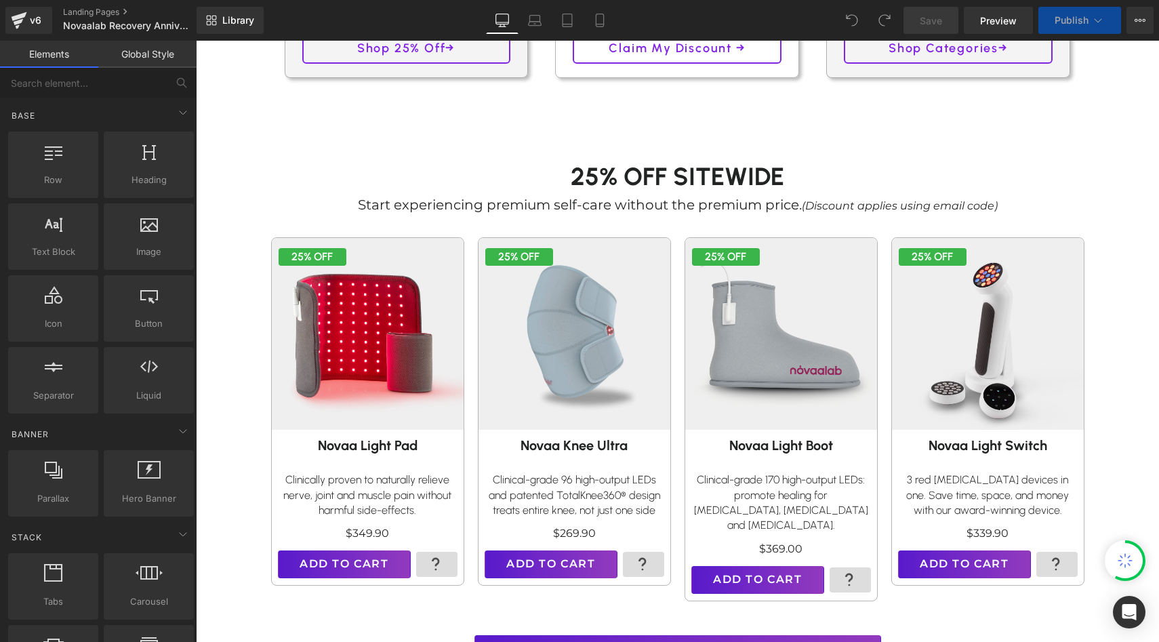
click at [607, 35] on div "Library Desktop Desktop Laptop Tablet Mobile Save Preview Publish Scheduled Vie…" at bounding box center [678, 20] width 963 height 41
click at [603, 23] on icon at bounding box center [600, 21] width 14 height 14
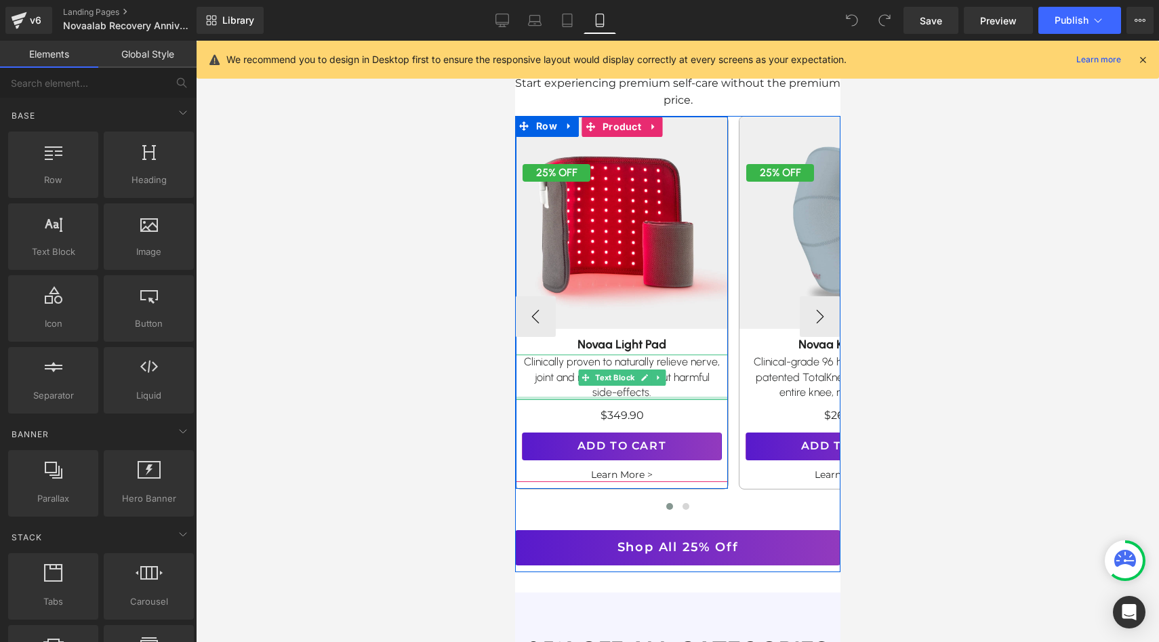
scroll to position [630, 0]
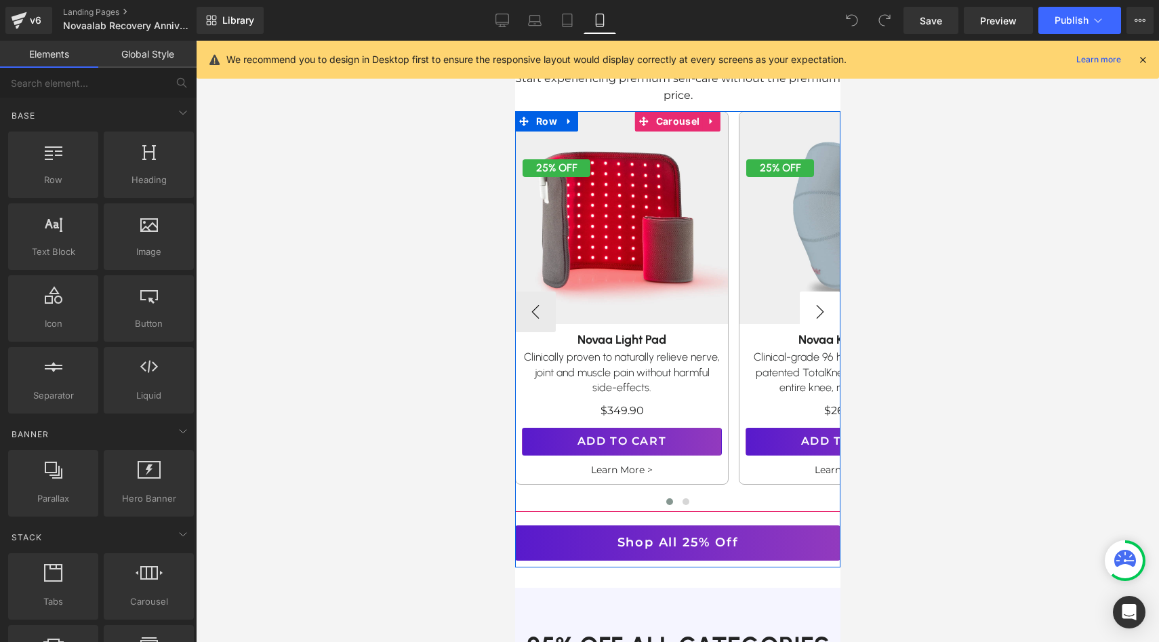
click at [813, 293] on button "›" at bounding box center [819, 312] width 41 height 41
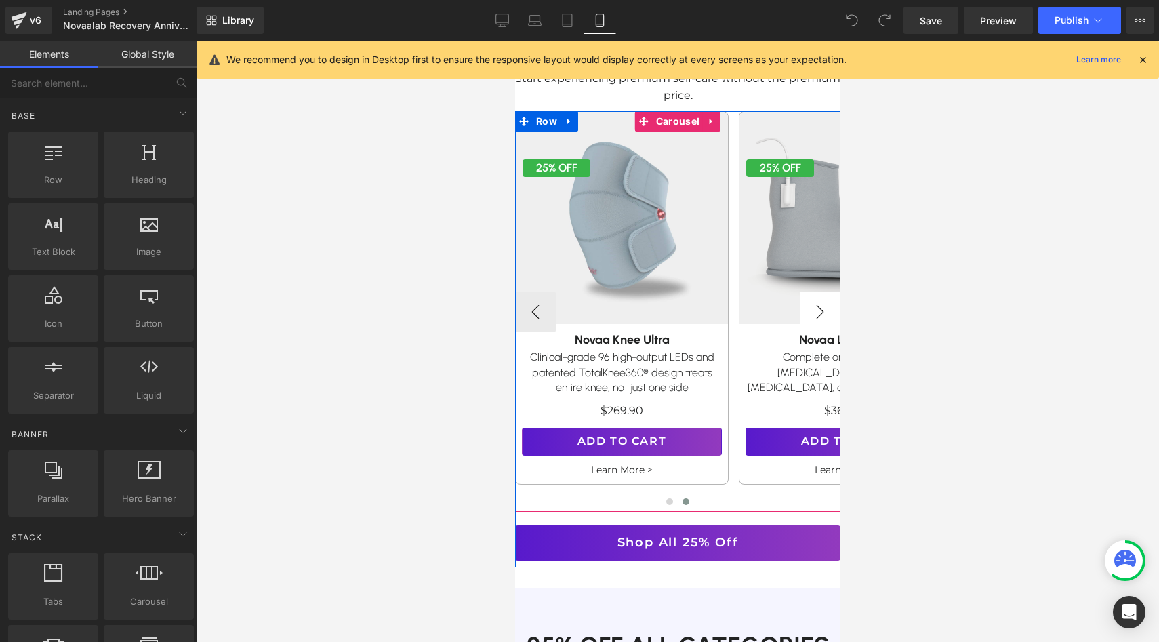
click at [813, 293] on button "›" at bounding box center [819, 312] width 41 height 41
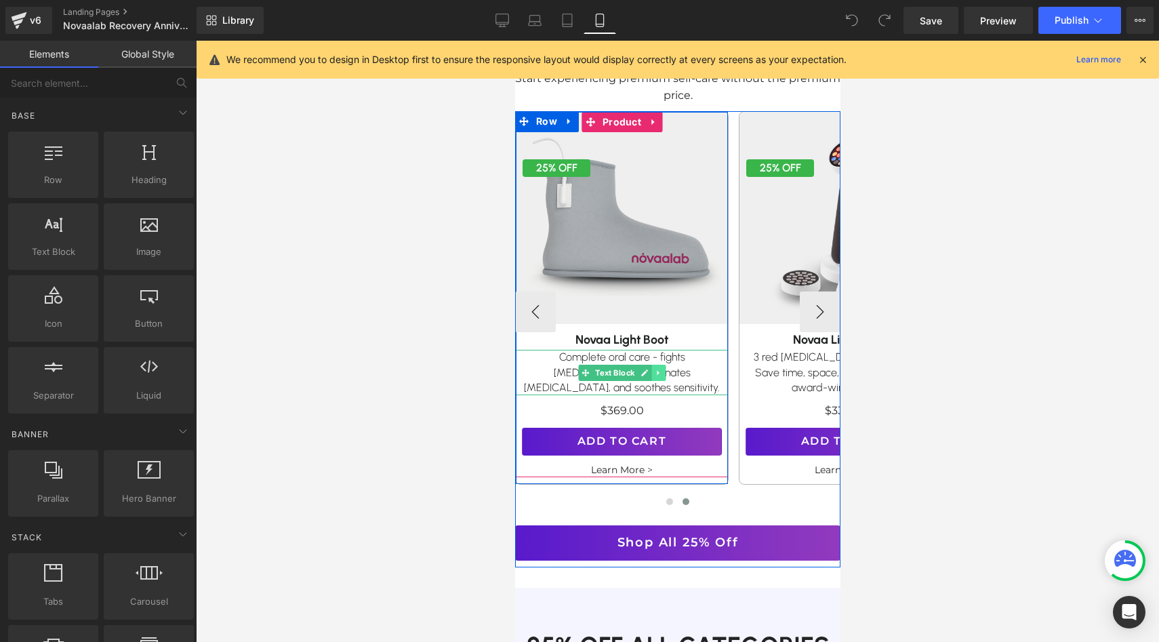
click at [654, 365] on link at bounding box center [658, 373] width 14 height 16
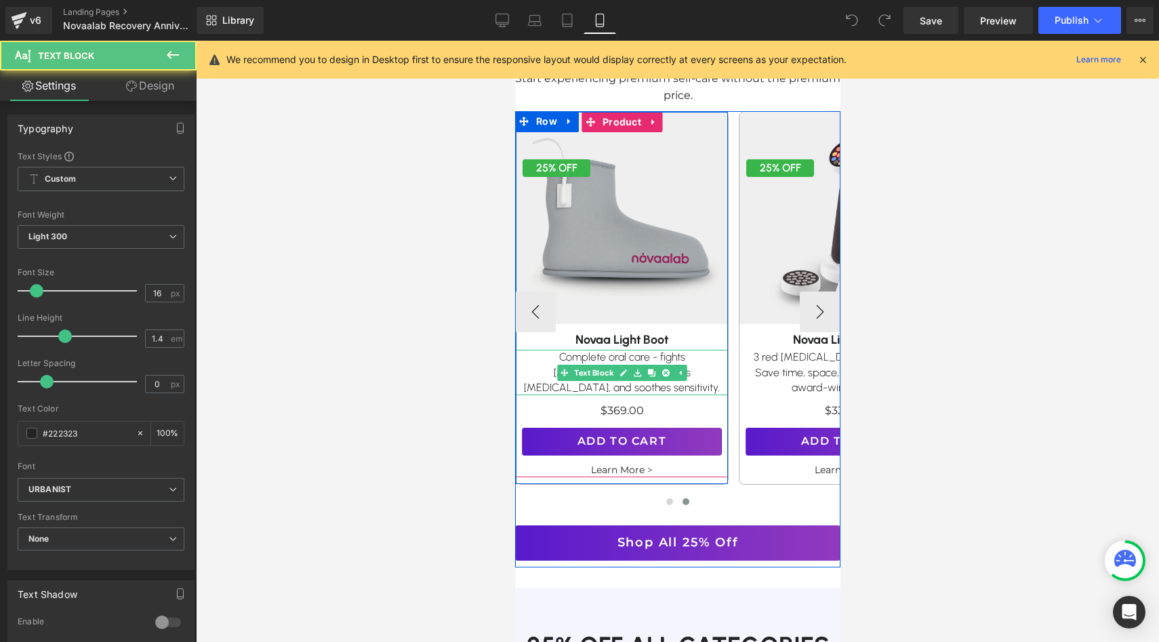
click at [660, 350] on p "Complete oral care - fights [MEDICAL_DATA], eliminates [MEDICAL_DATA], and soot…" at bounding box center [621, 372] width 201 height 45
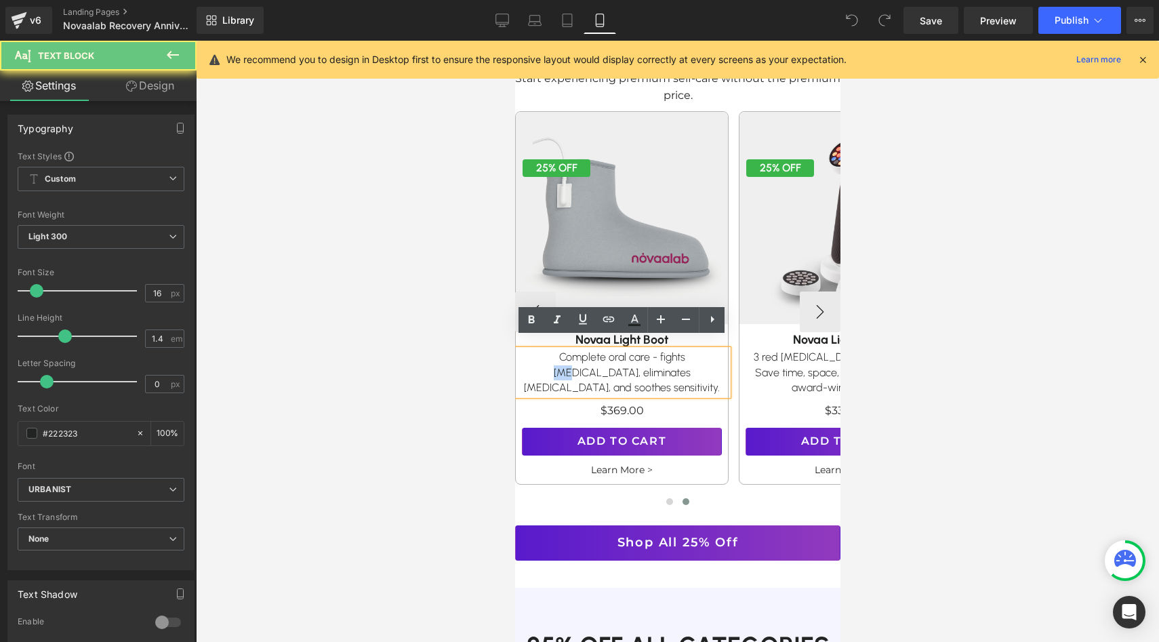
click at [660, 350] on p "Complete oral care - fights [MEDICAL_DATA], eliminates [MEDICAL_DATA], and soot…" at bounding box center [621, 372] width 201 height 45
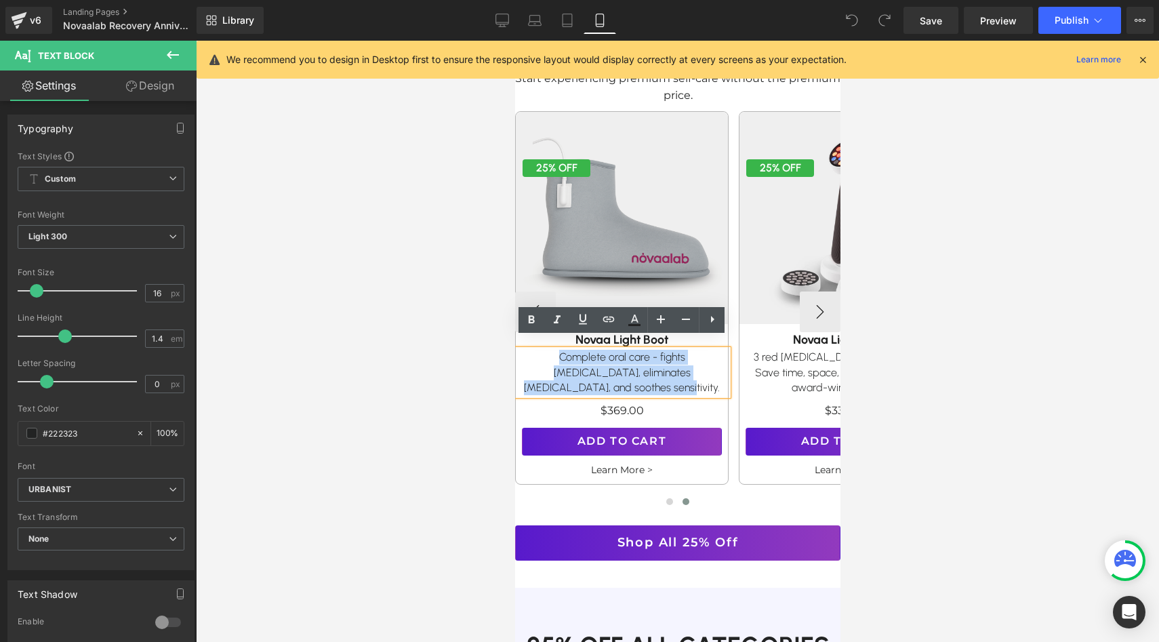
paste div
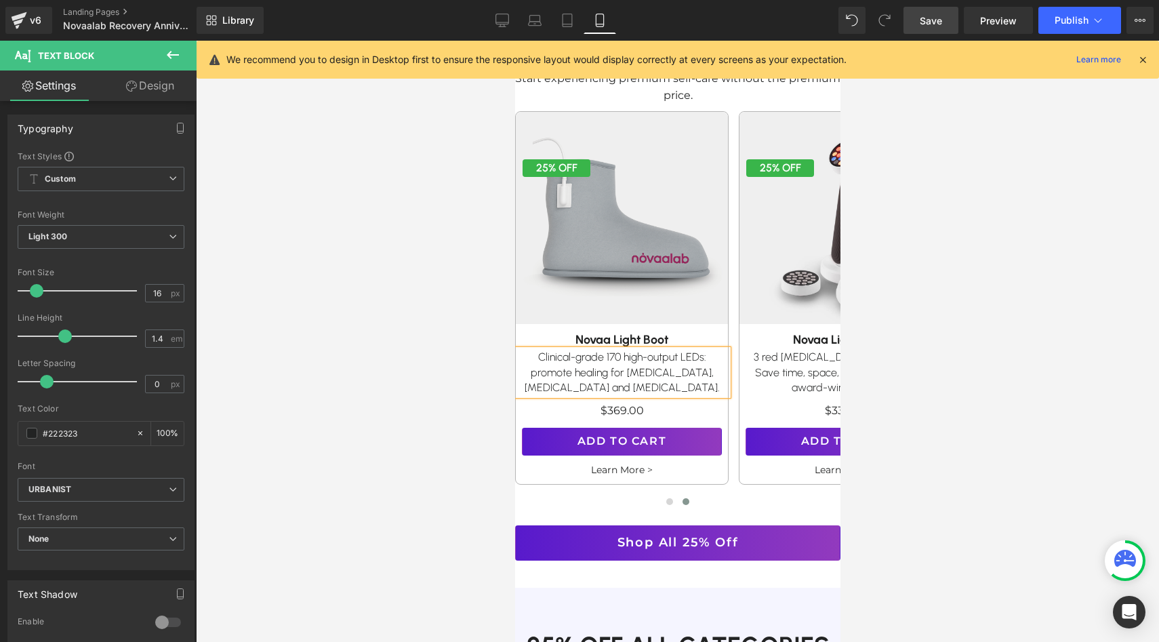
click at [933, 19] on span "Save" at bounding box center [931, 21] width 22 height 14
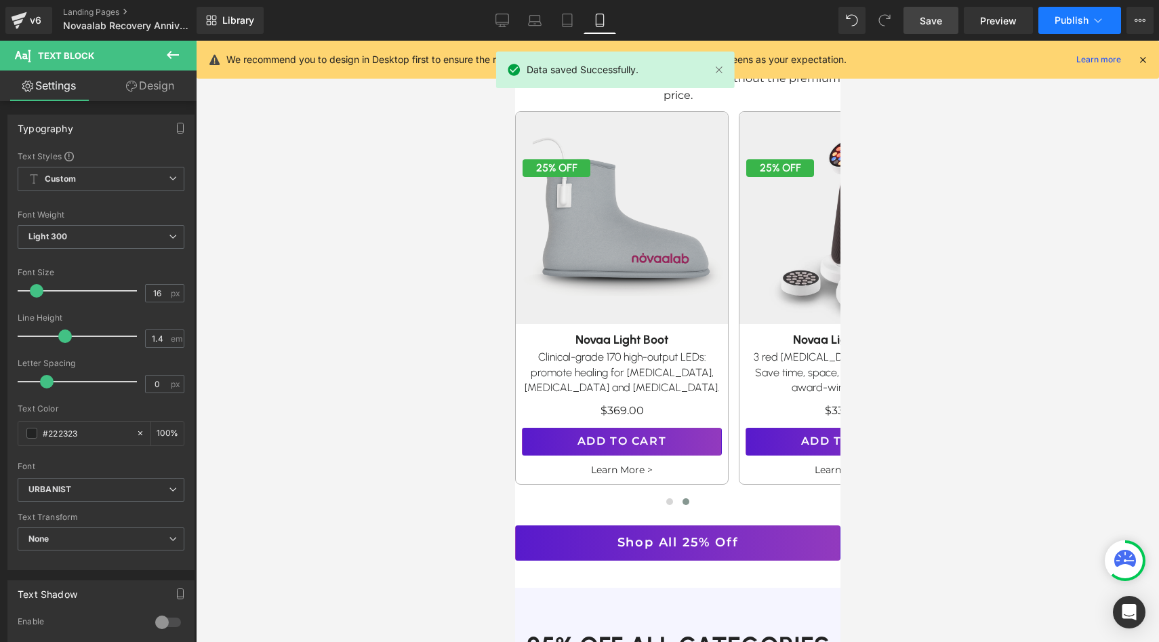
click at [1067, 21] on span "Publish" at bounding box center [1072, 20] width 34 height 11
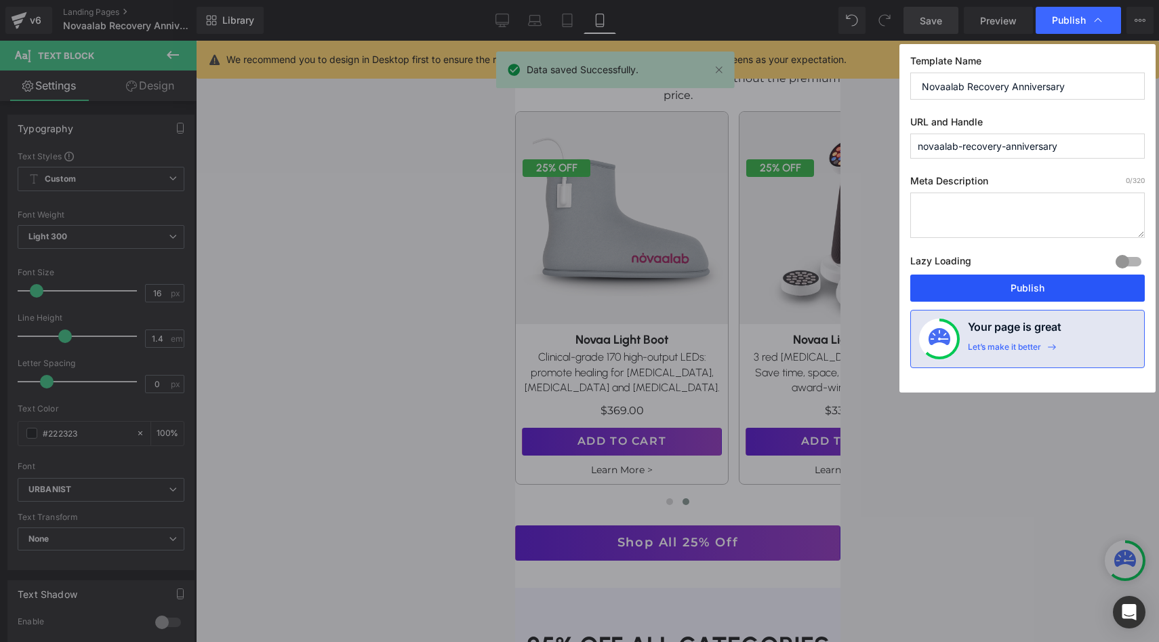
click at [993, 288] on button "Publish" at bounding box center [1028, 288] width 235 height 27
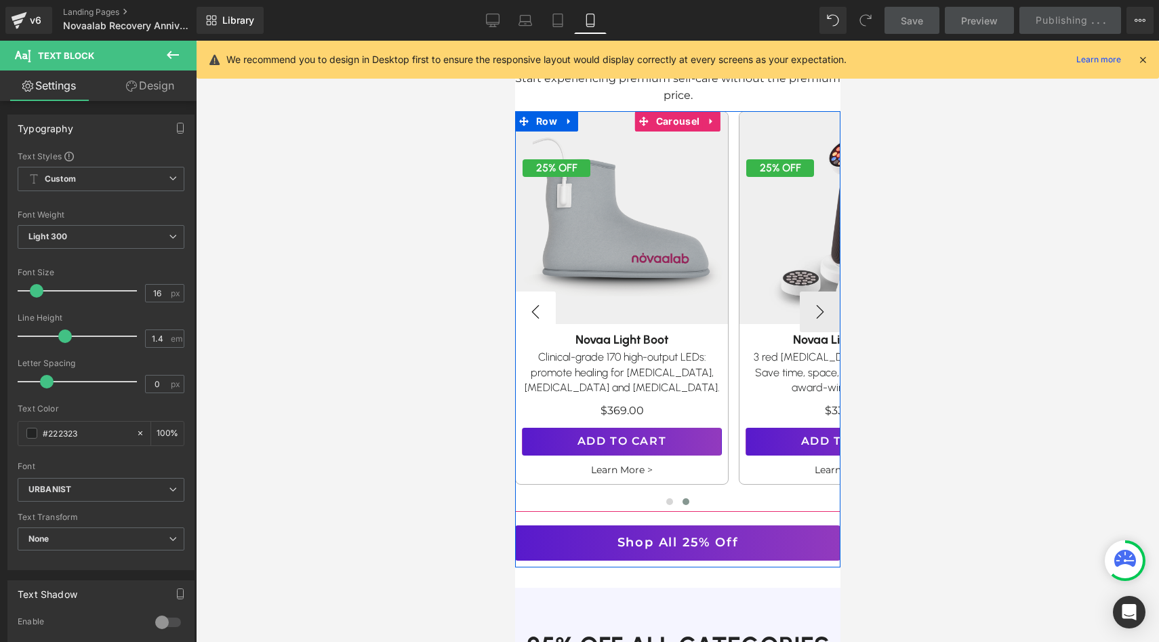
click at [532, 292] on button "‹" at bounding box center [535, 312] width 41 height 41
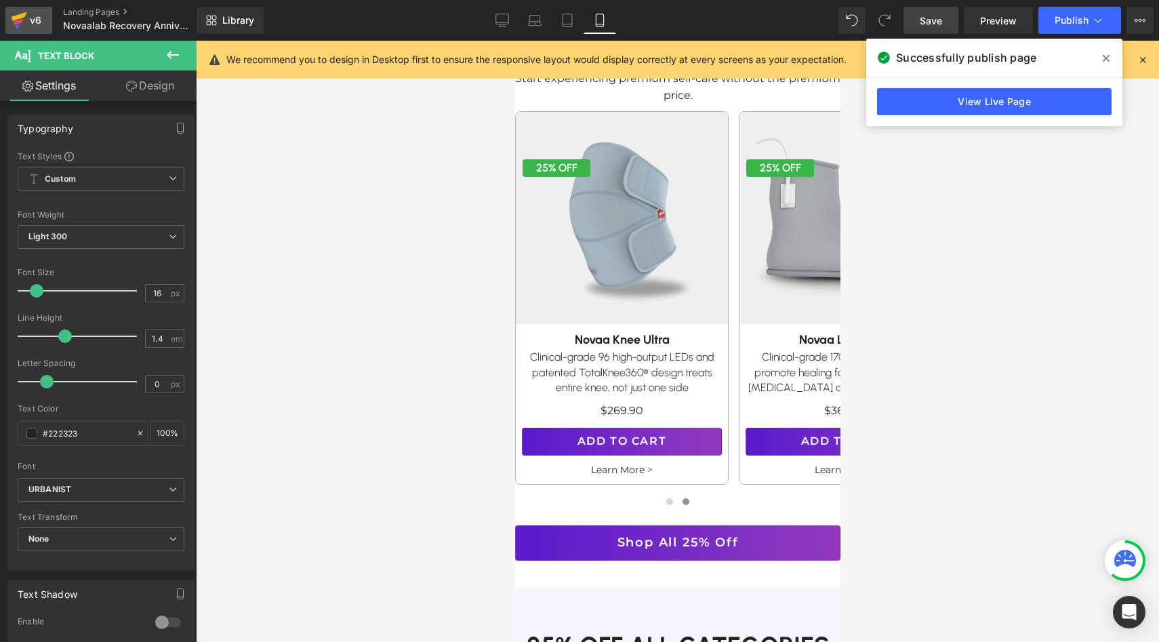
click at [20, 13] on icon at bounding box center [19, 20] width 16 height 34
